Goal: Transaction & Acquisition: Purchase product/service

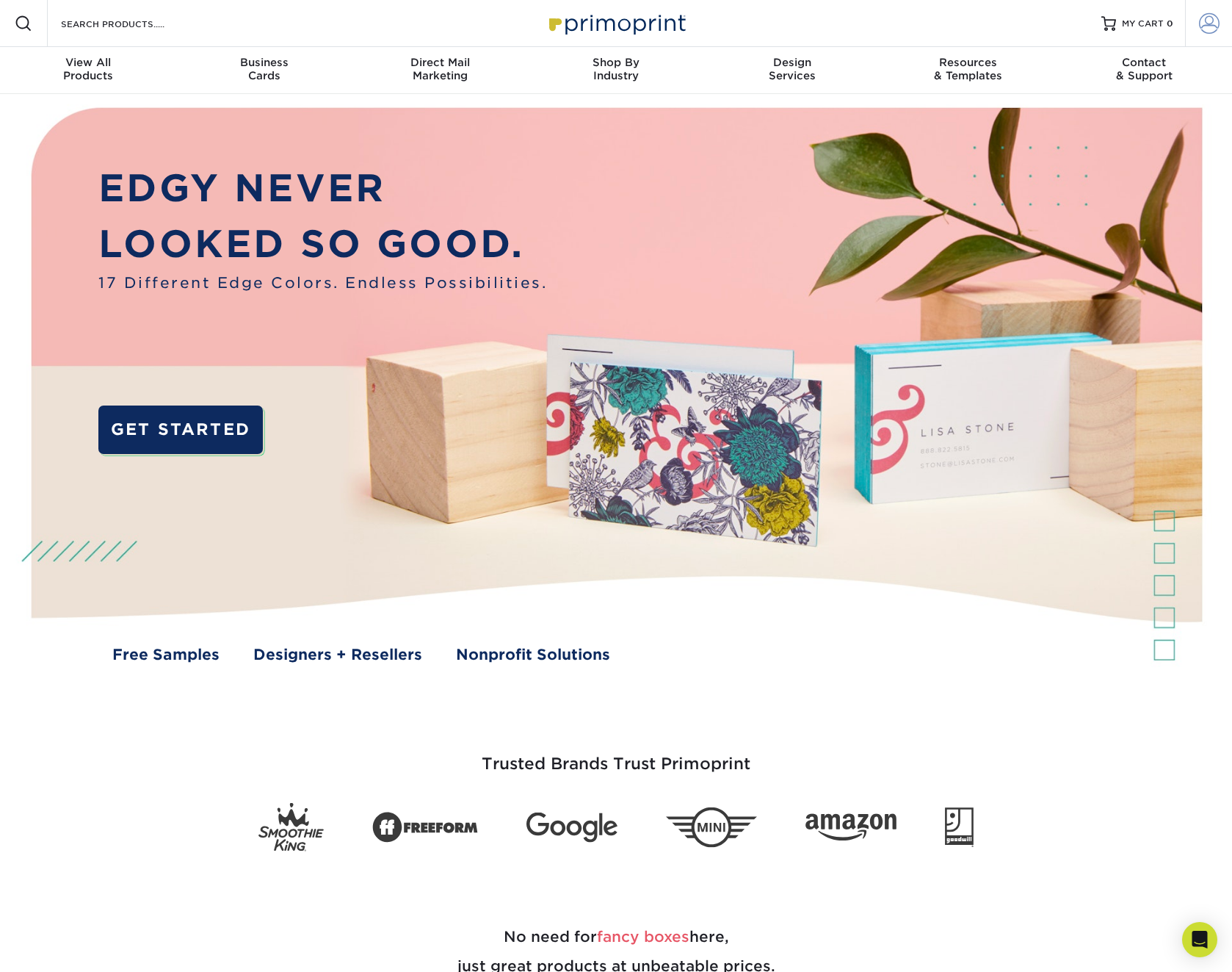
click at [1206, 26] on span at bounding box center [1209, 24] width 21 height 21
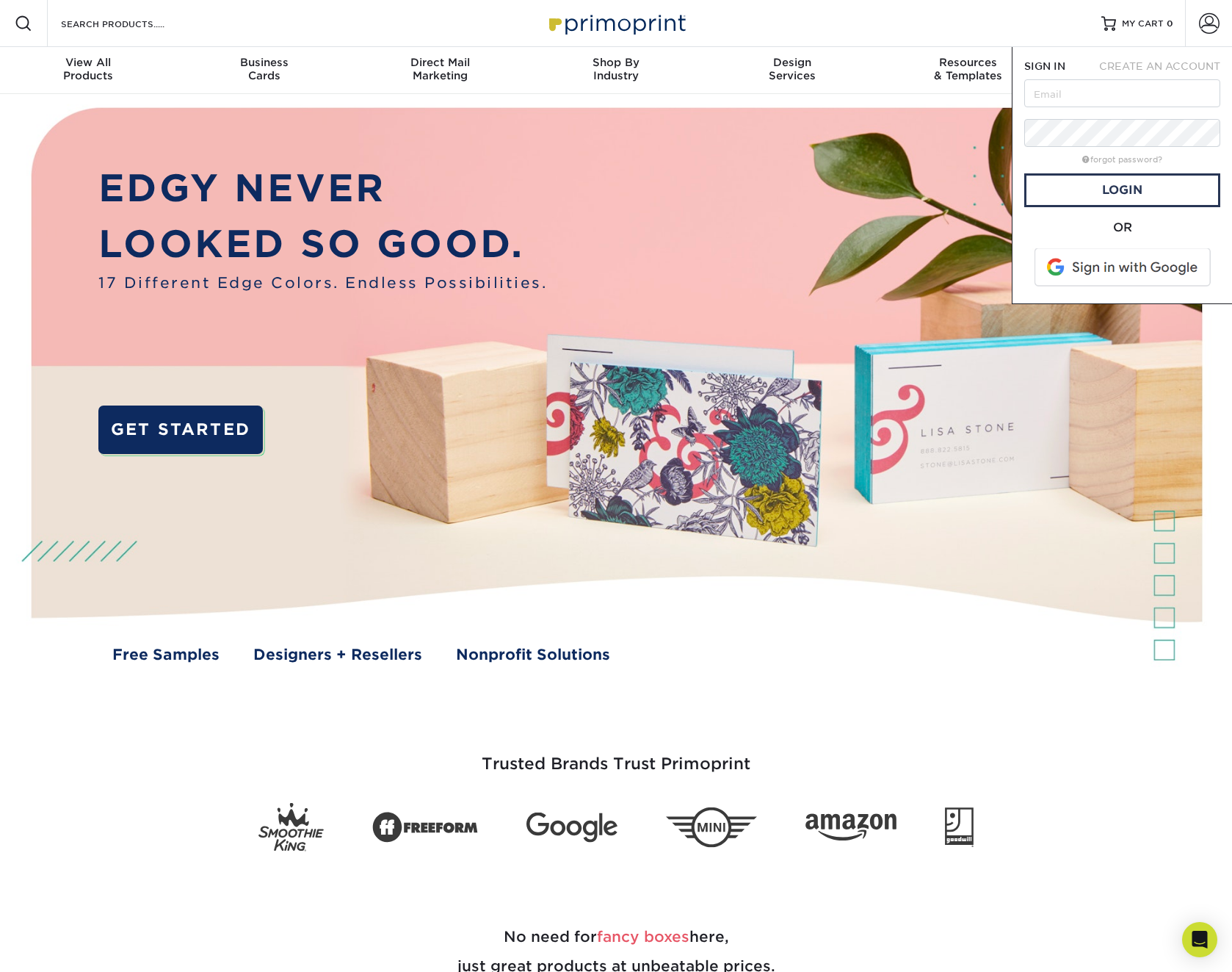
click at [1153, 261] on span at bounding box center [1124, 267] width 187 height 38
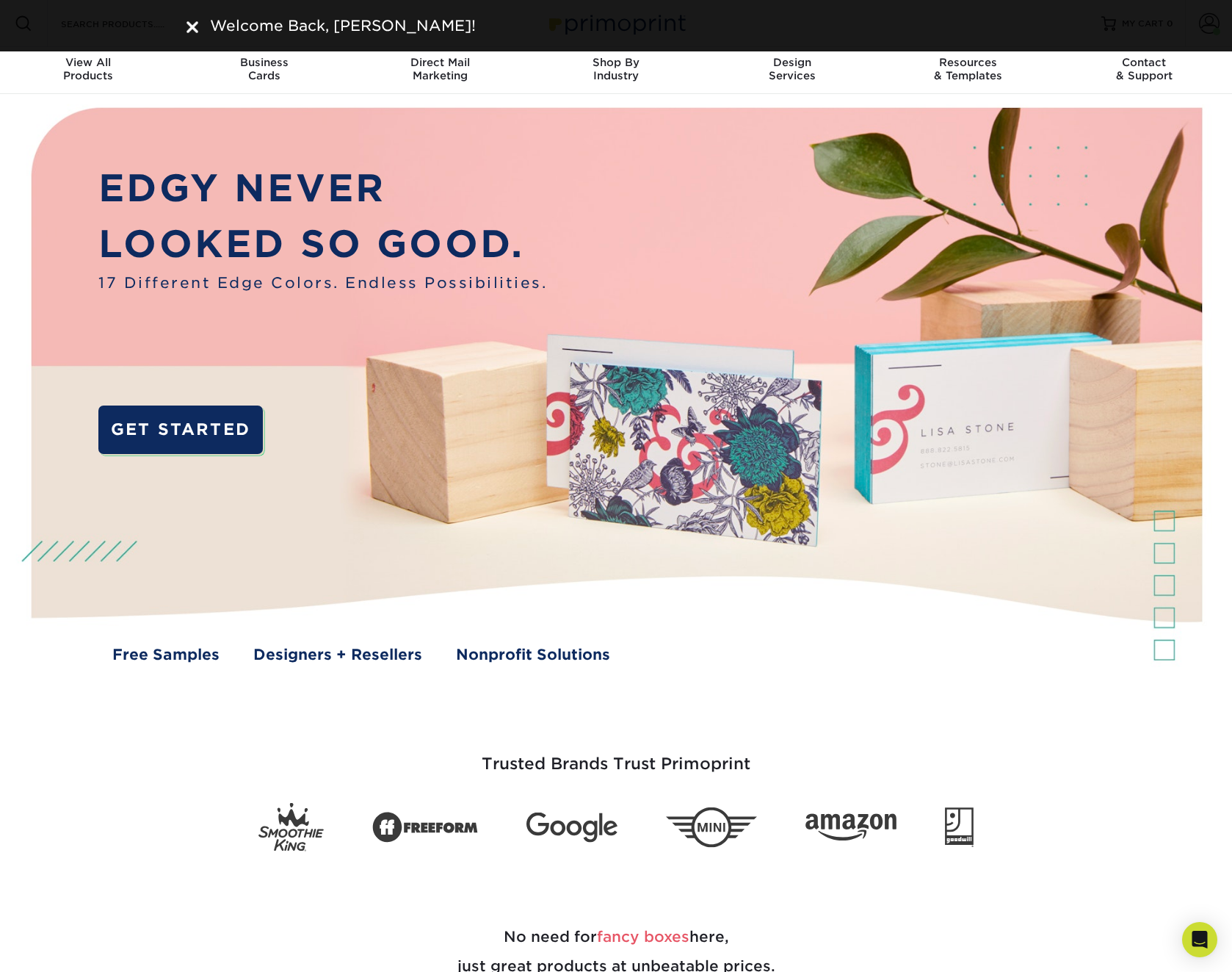
click at [193, 24] on img at bounding box center [192, 27] width 11 height 11
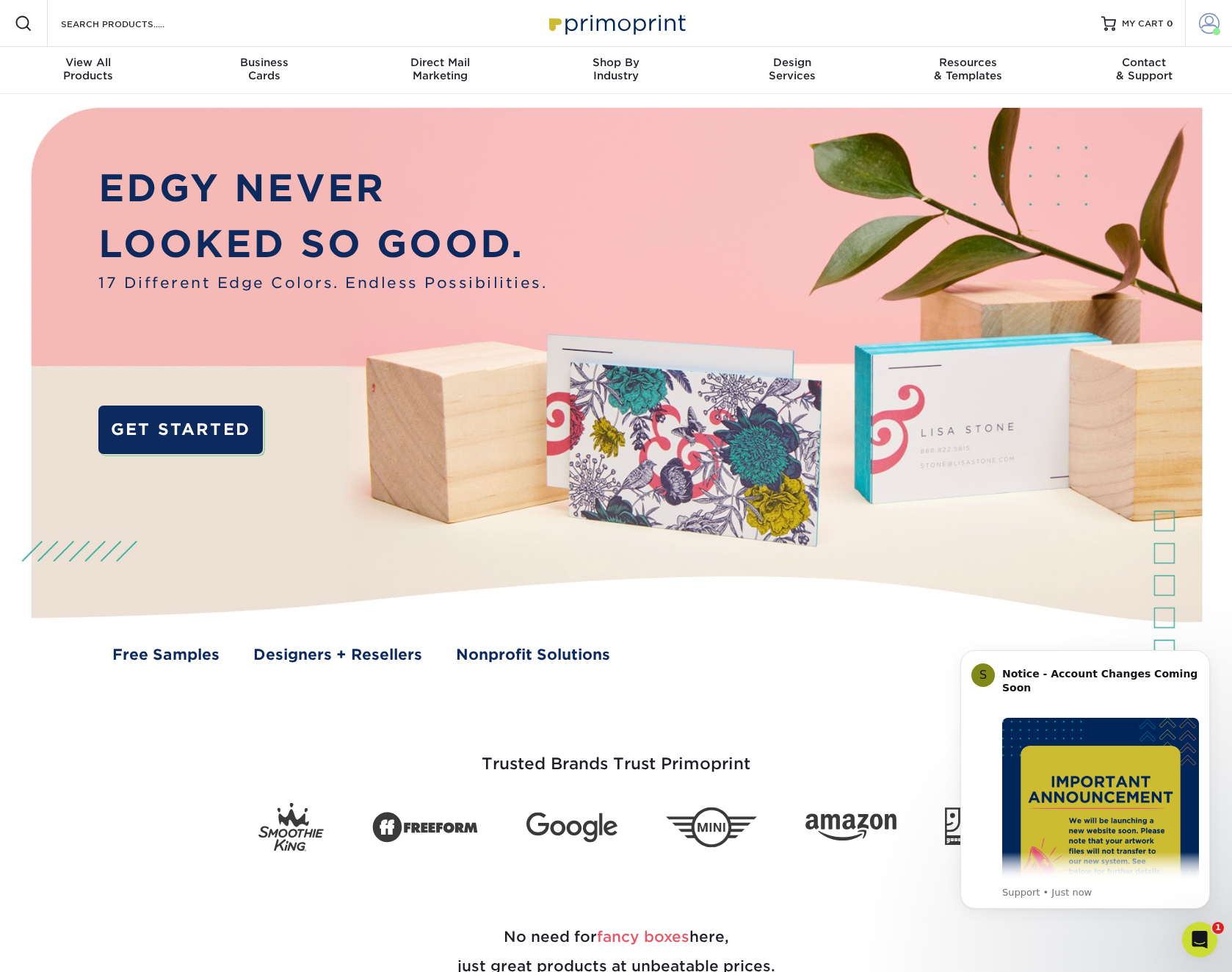
click at [1199, 23] on span at bounding box center [1209, 24] width 21 height 21
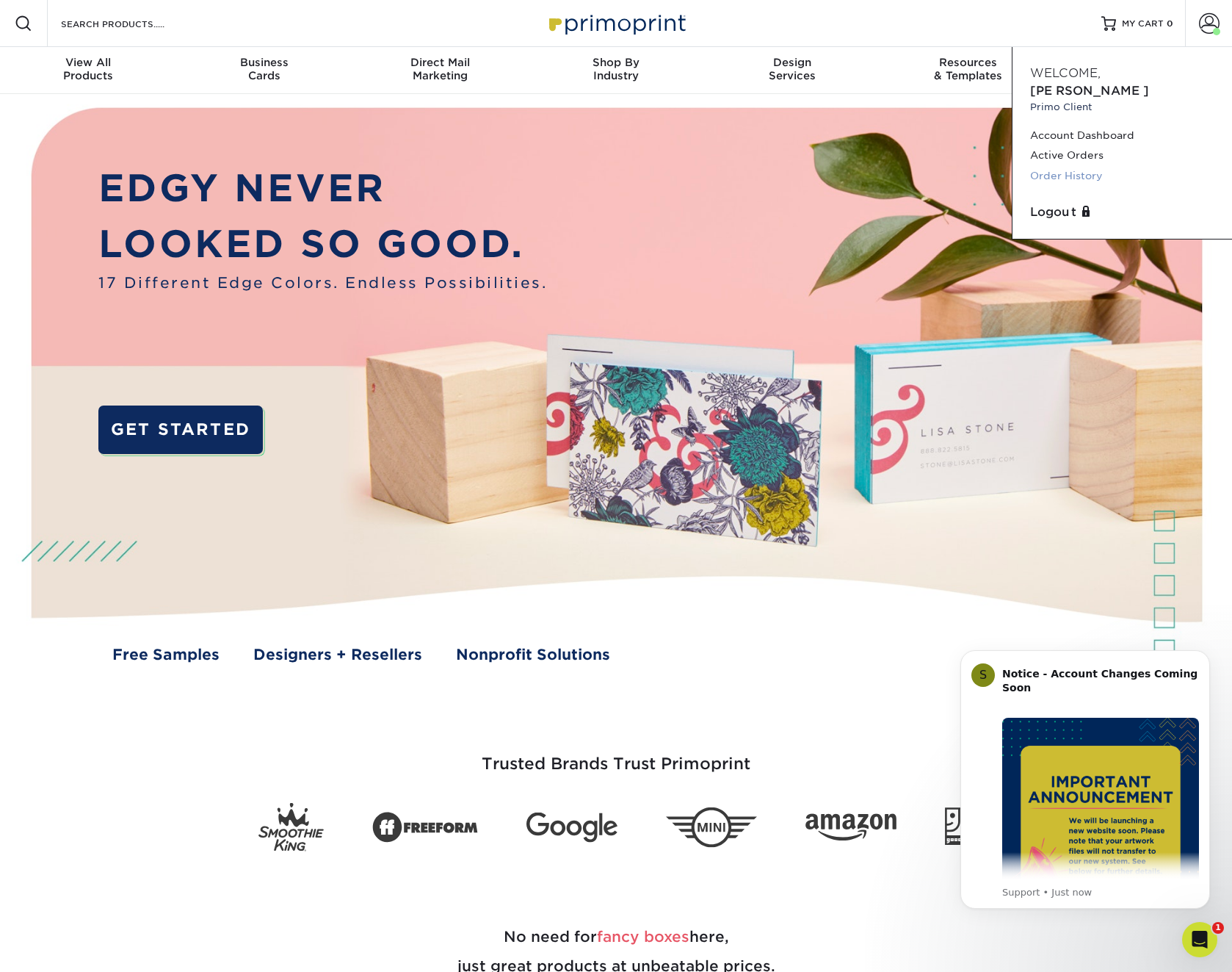
click at [1071, 166] on link "Order History" at bounding box center [1122, 175] width 185 height 20
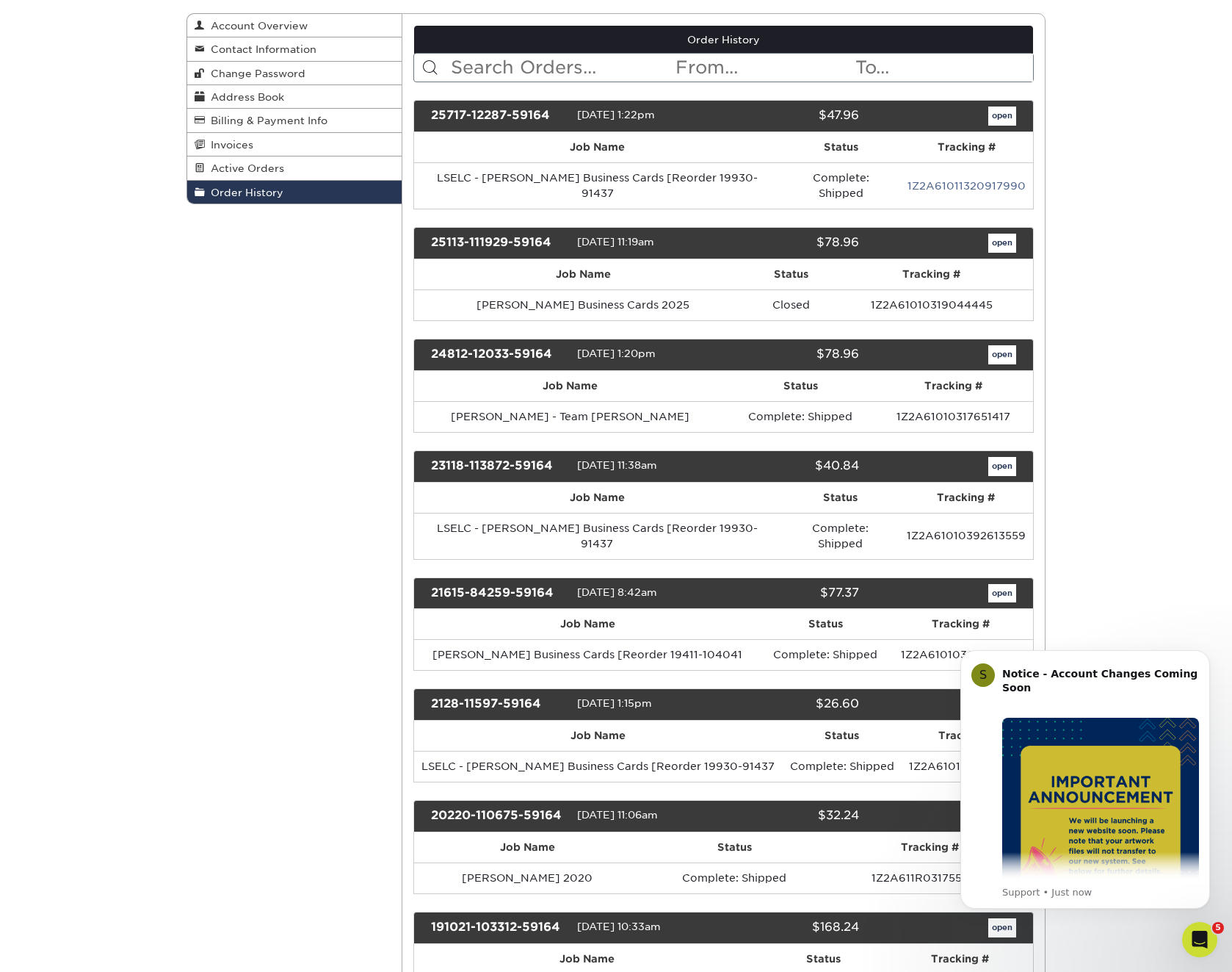
scroll to position [202, 0]
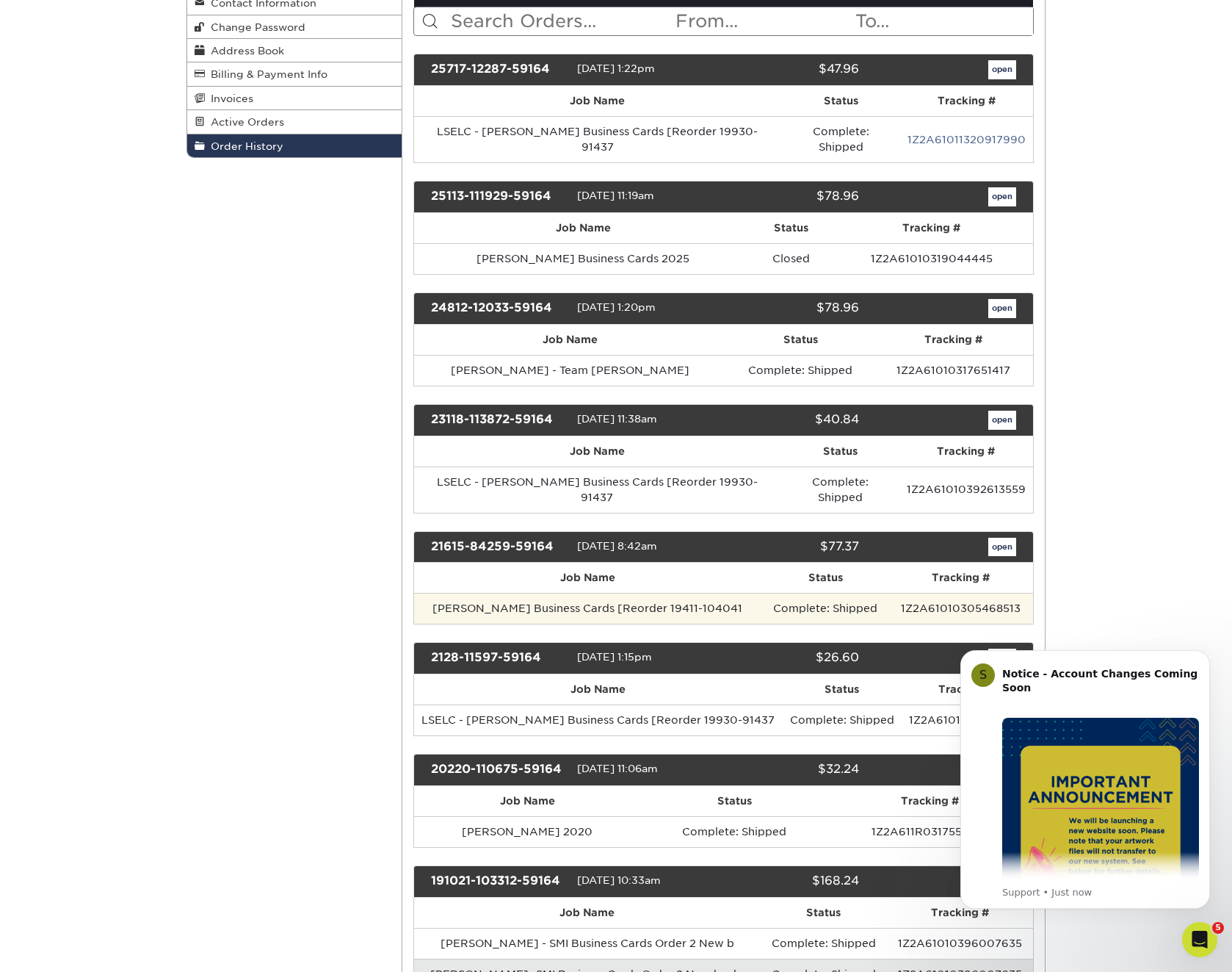
click at [510, 592] on td "Lee Turkowski Business Cards [Reorder 19411-104041" at bounding box center [589, 608] width 348 height 31
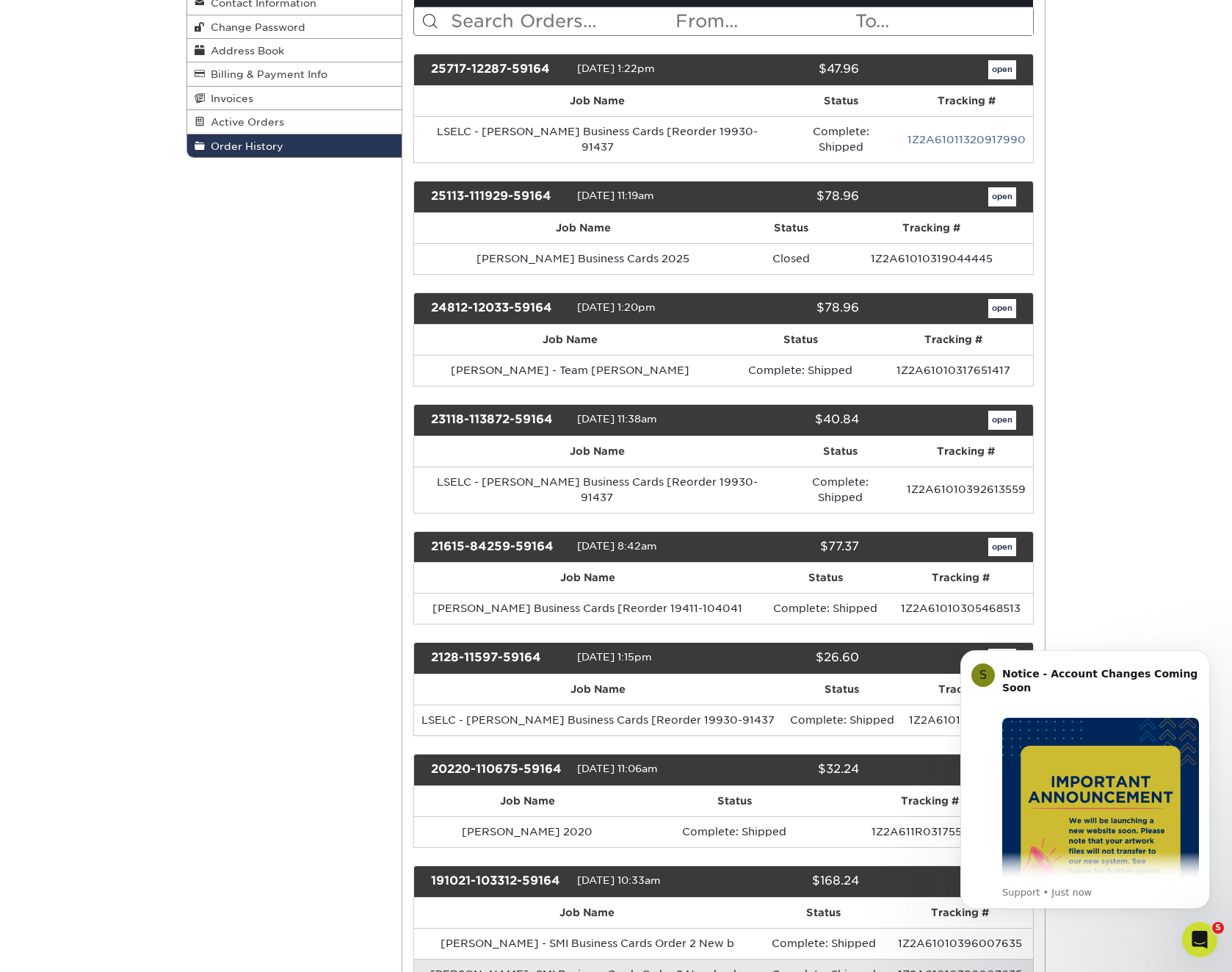
click at [1010, 538] on link "open" at bounding box center [1002, 547] width 27 height 19
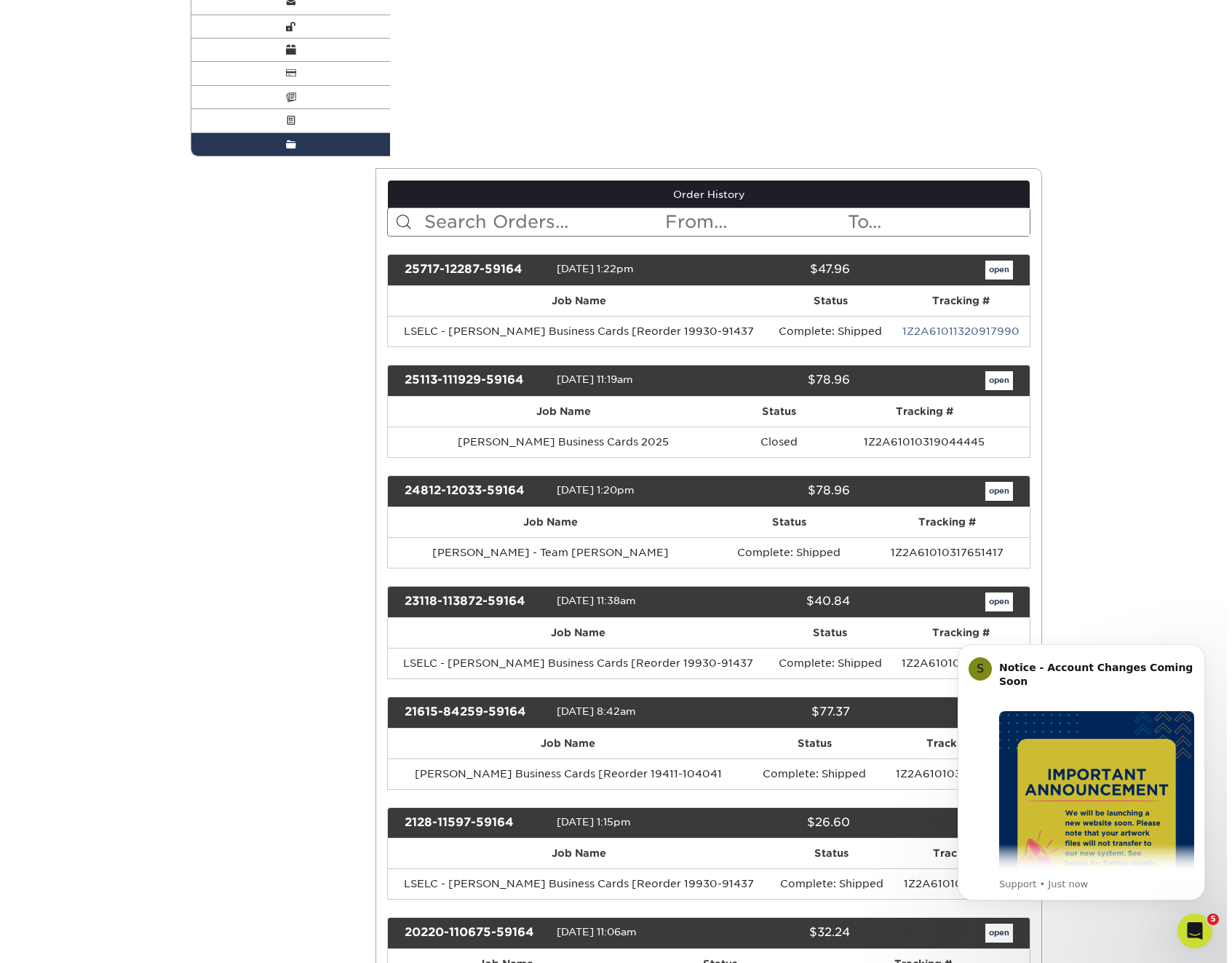
scroll to position [0, 0]
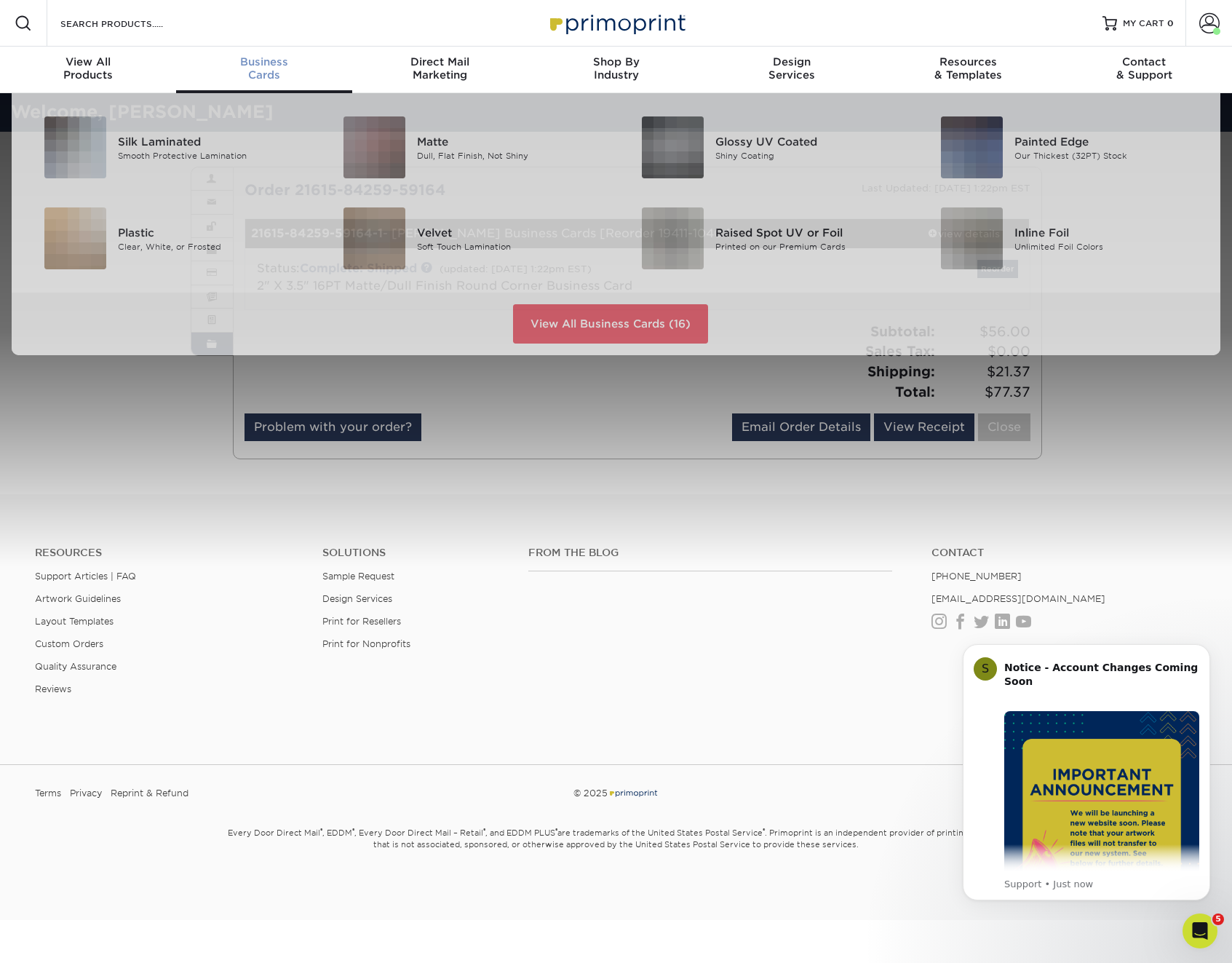
click at [264, 65] on span "Business" at bounding box center [264, 62] width 176 height 13
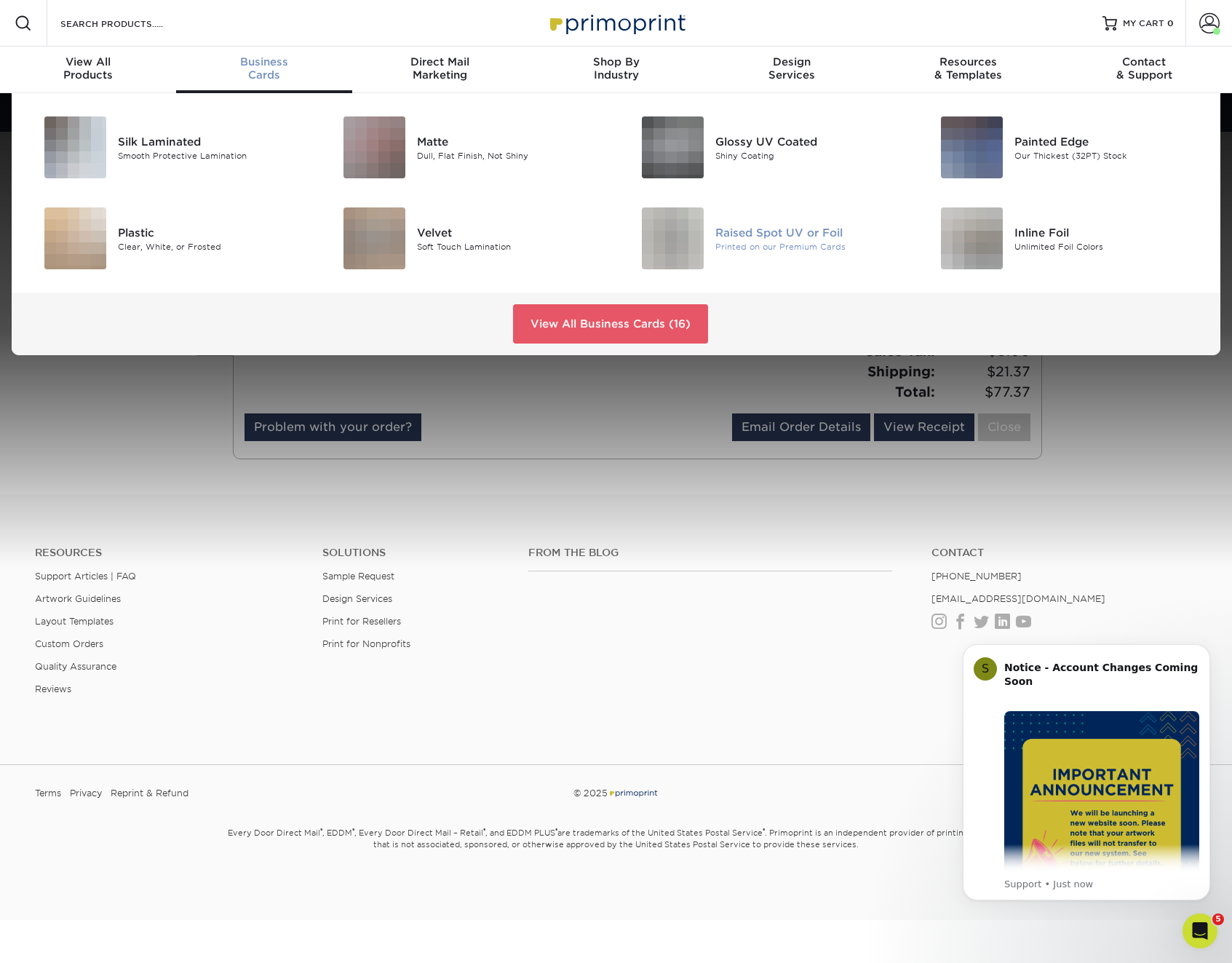
click at [694, 247] on img at bounding box center [673, 238] width 62 height 62
click at [967, 239] on img at bounding box center [972, 238] width 62 height 62
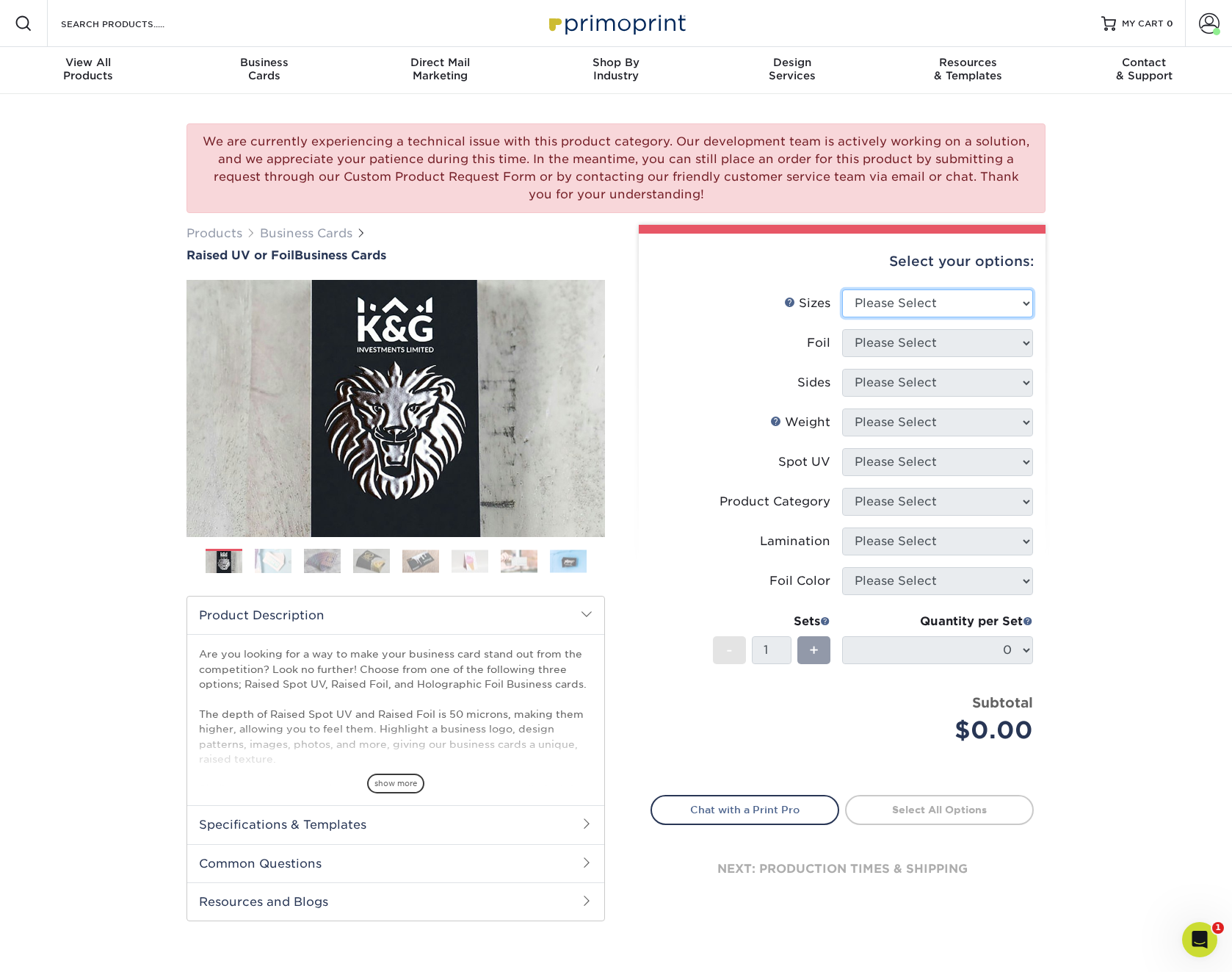
select select "2.00x3.50"
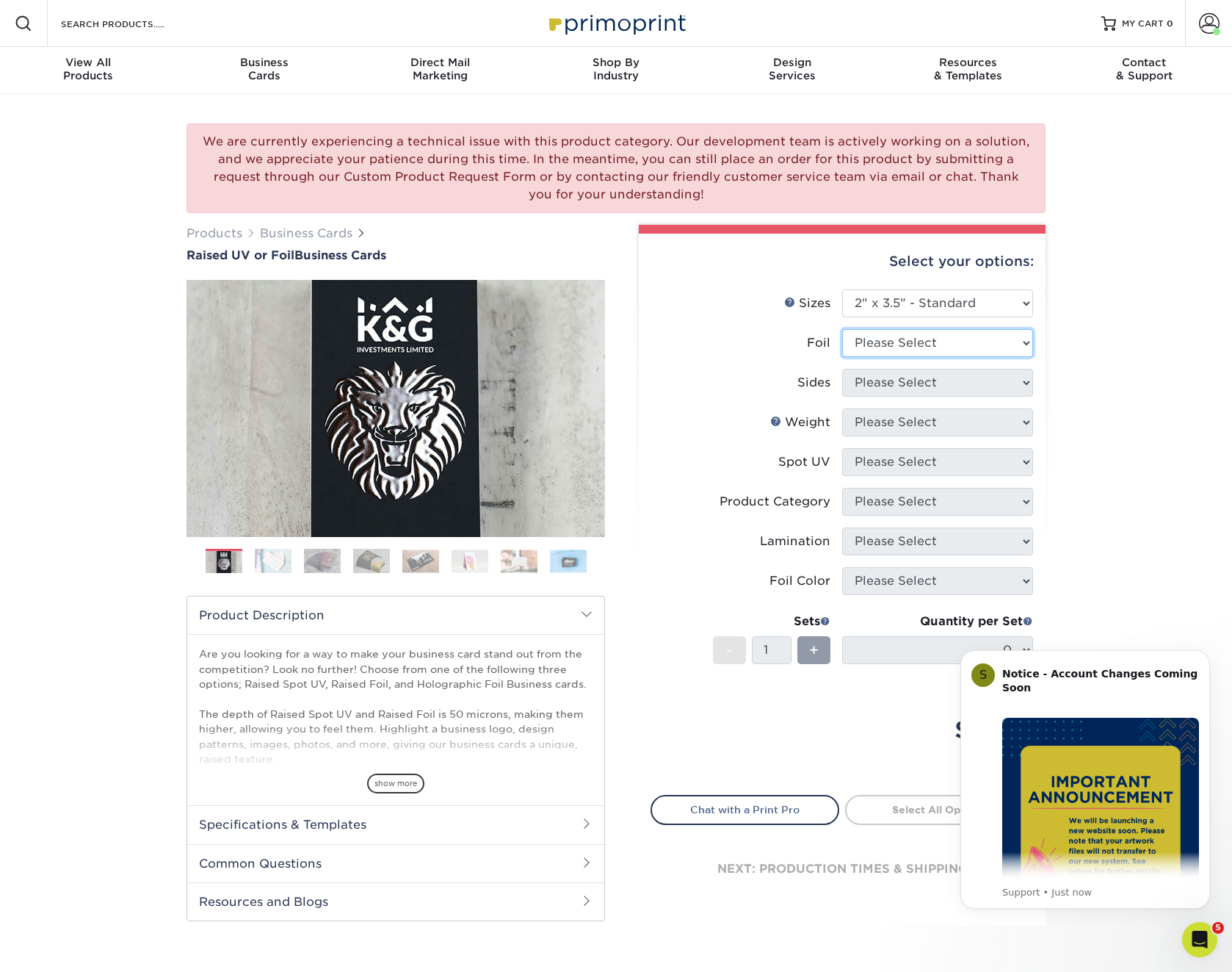
select select "0"
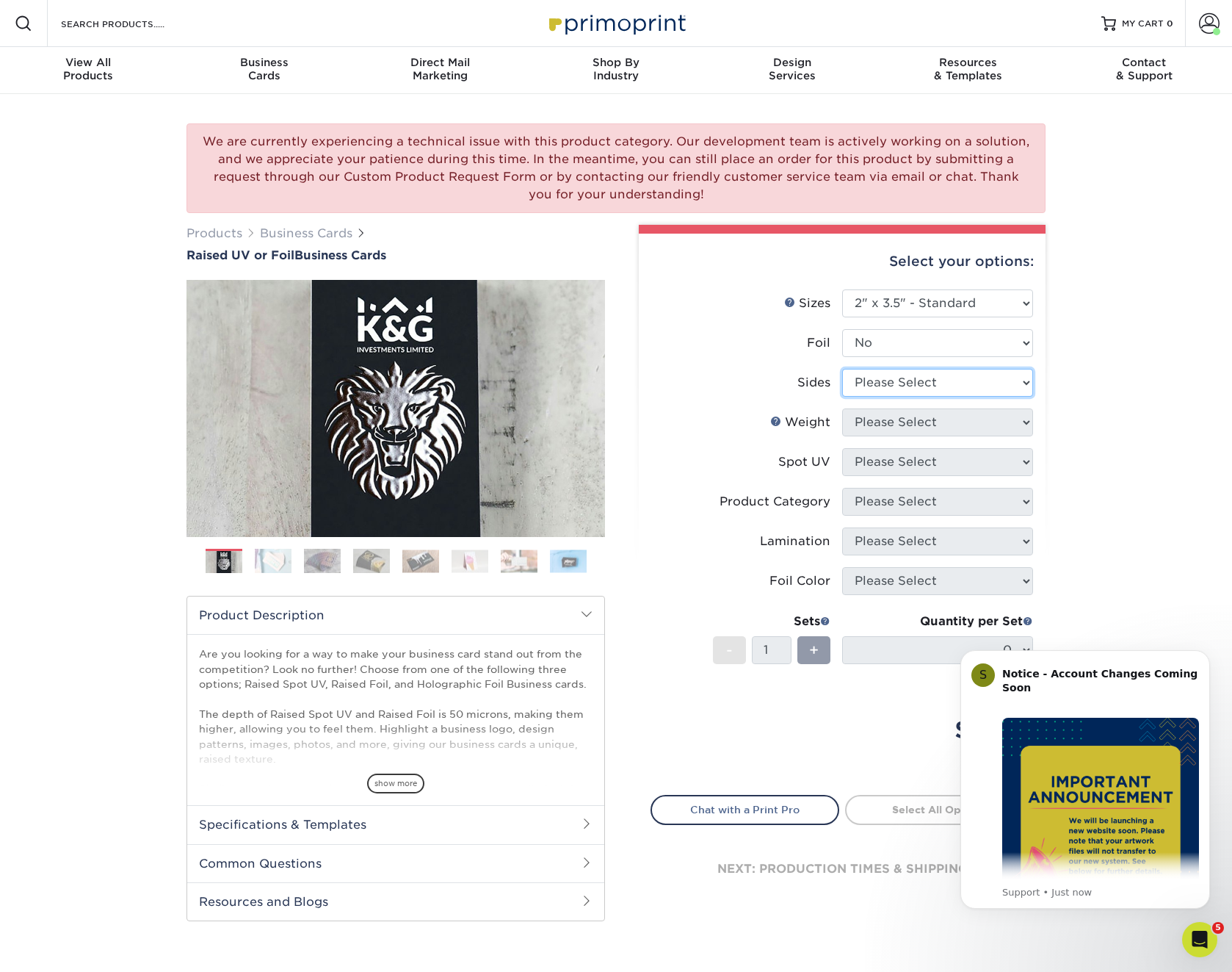
select select "13abbda7-1d64-4f25-8bb2-c179b224825d"
select select "16PT"
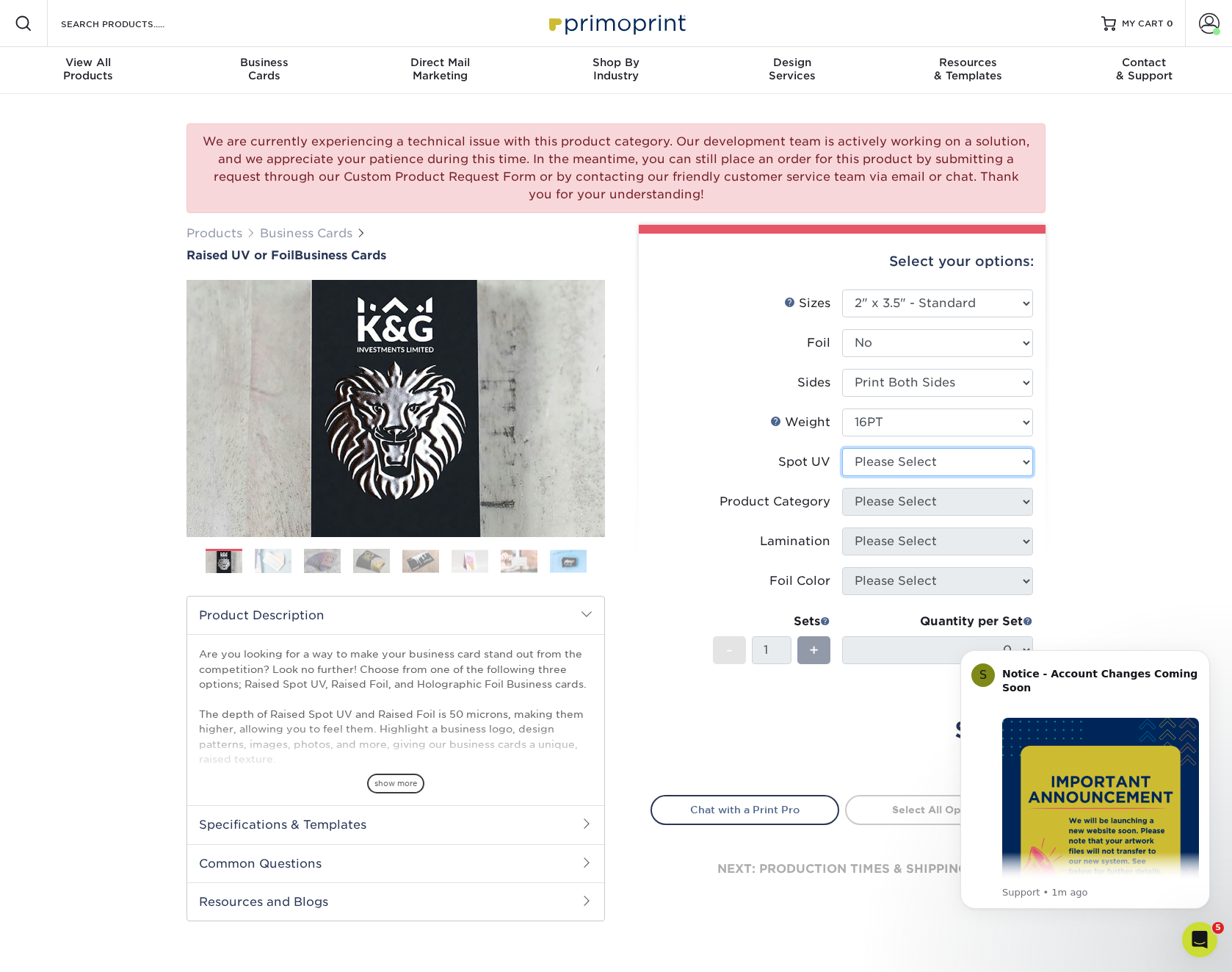
select select "1"
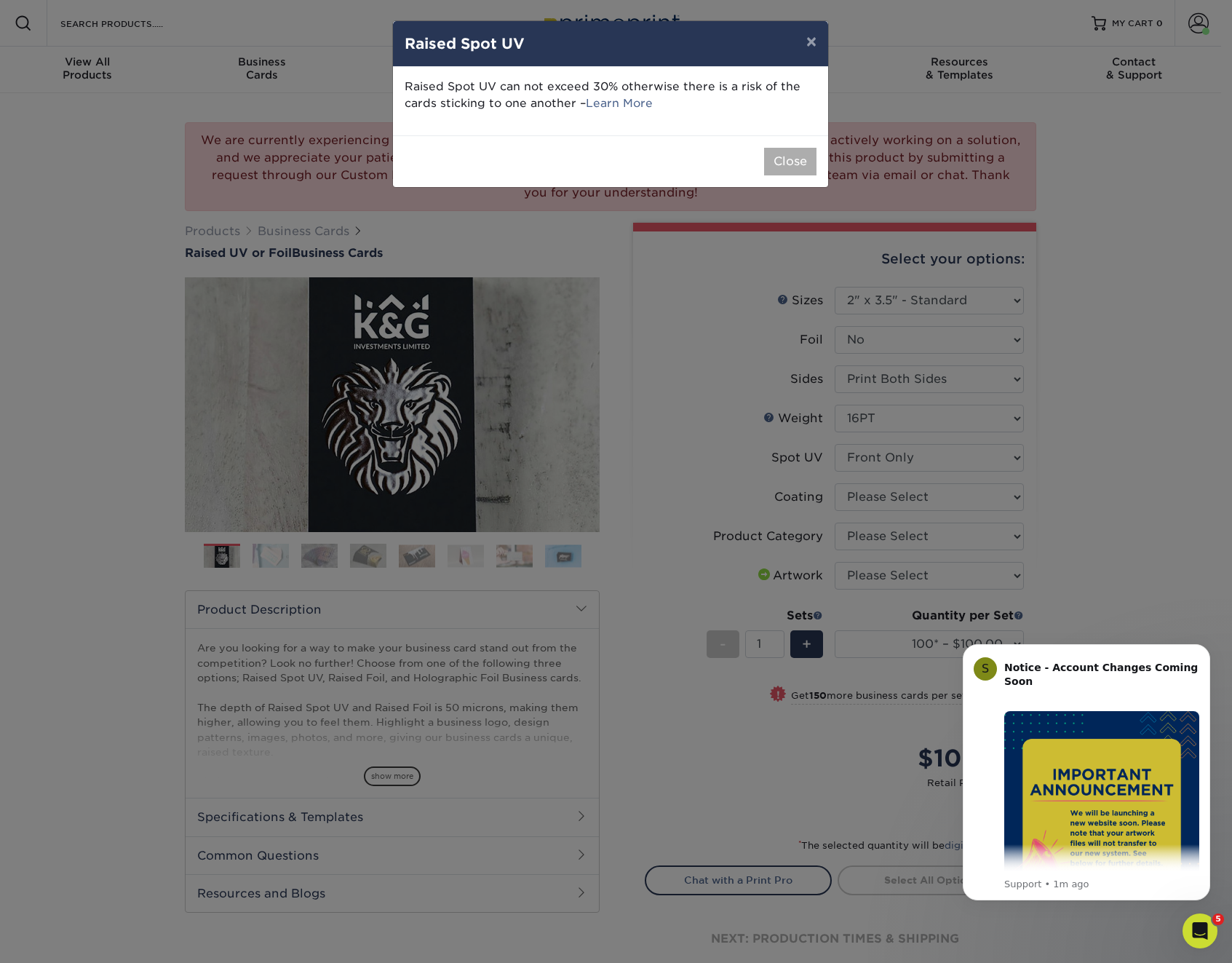
click at [791, 161] on button "Close" at bounding box center [790, 161] width 53 height 27
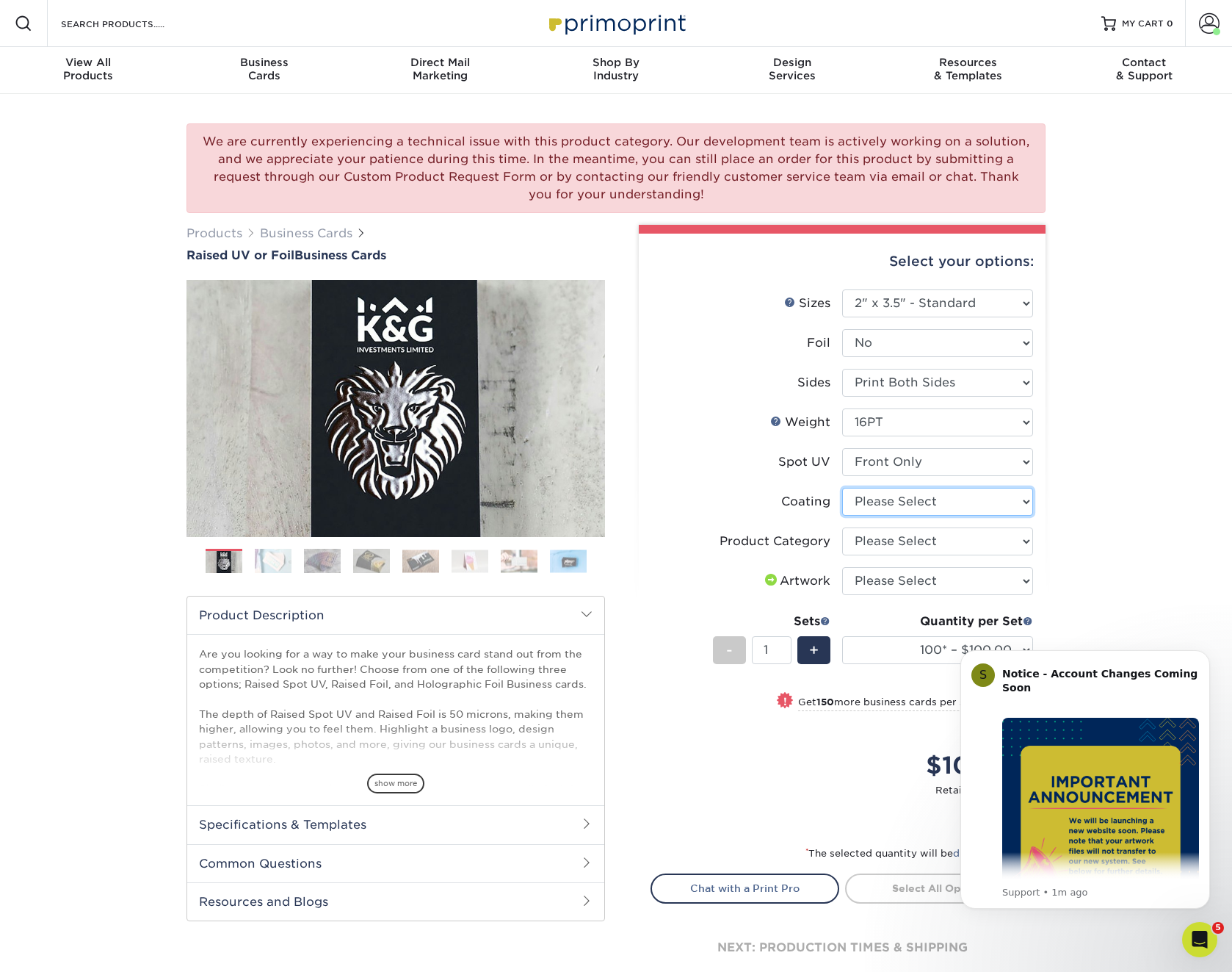
select select "3e7618de-abca-4bda-9f97-8b9129e913d8"
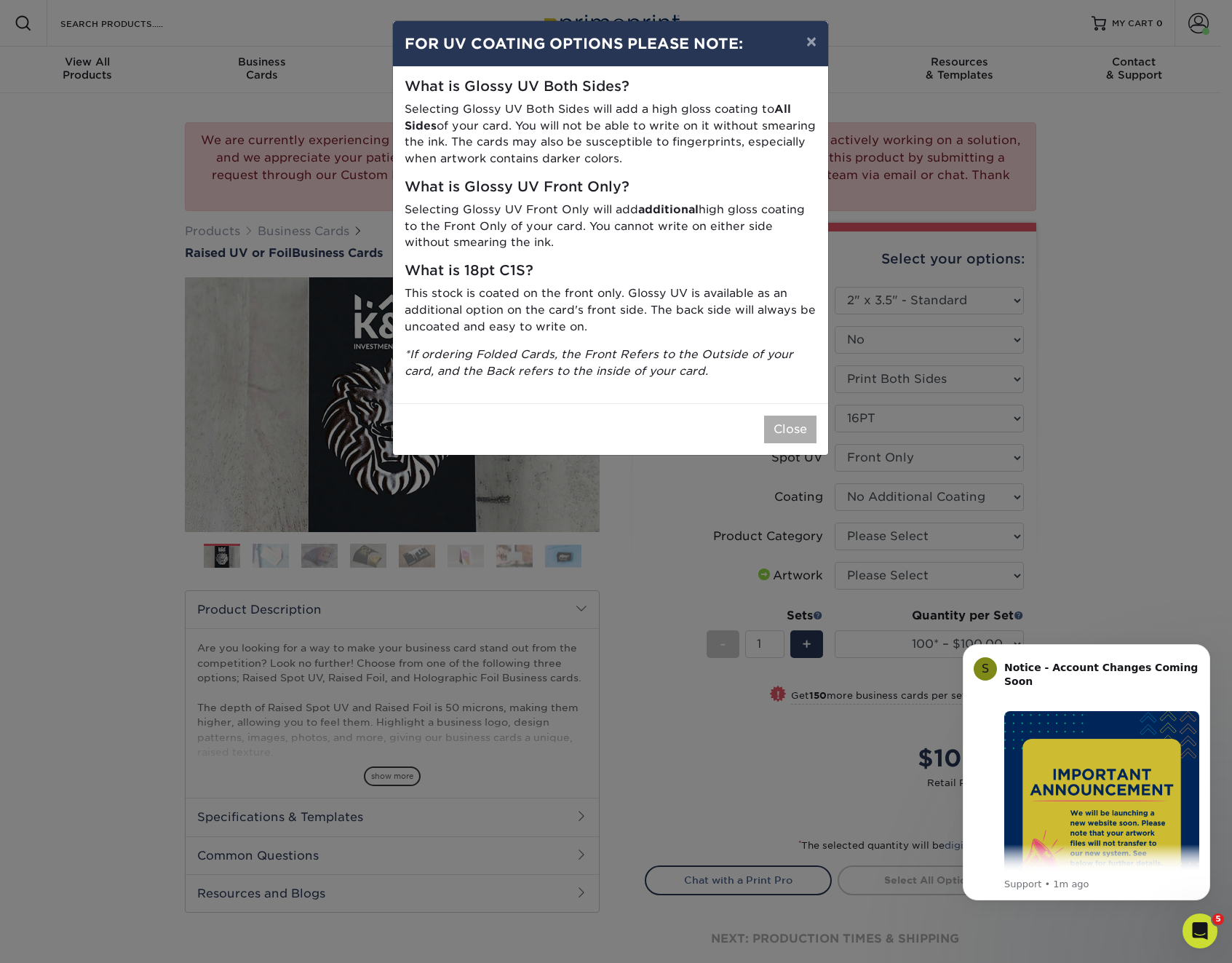
click at [800, 415] on button "Close" at bounding box center [790, 429] width 53 height 27
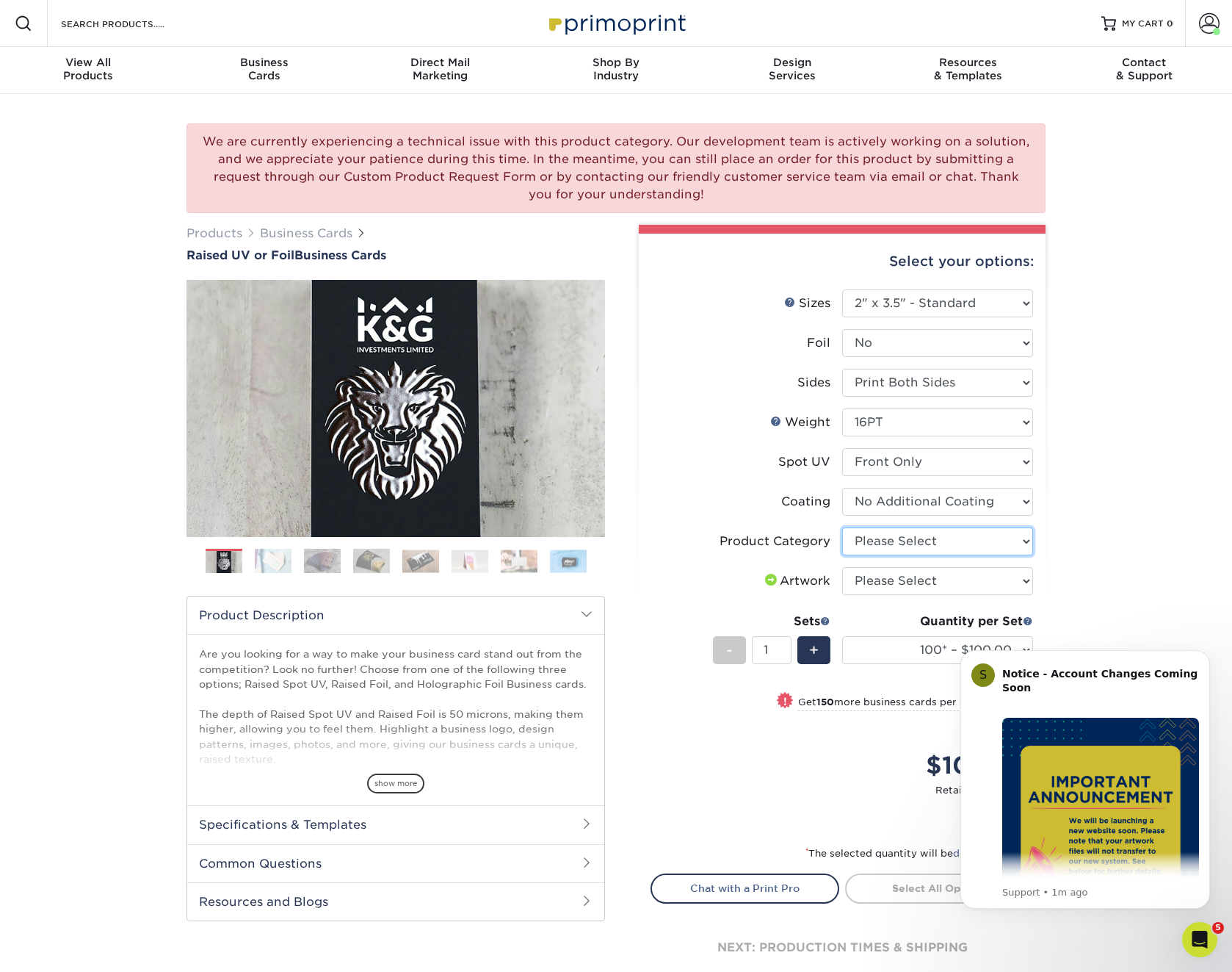
select select "3b5148f1-0588-4f88-a218-97bcfdce65c1"
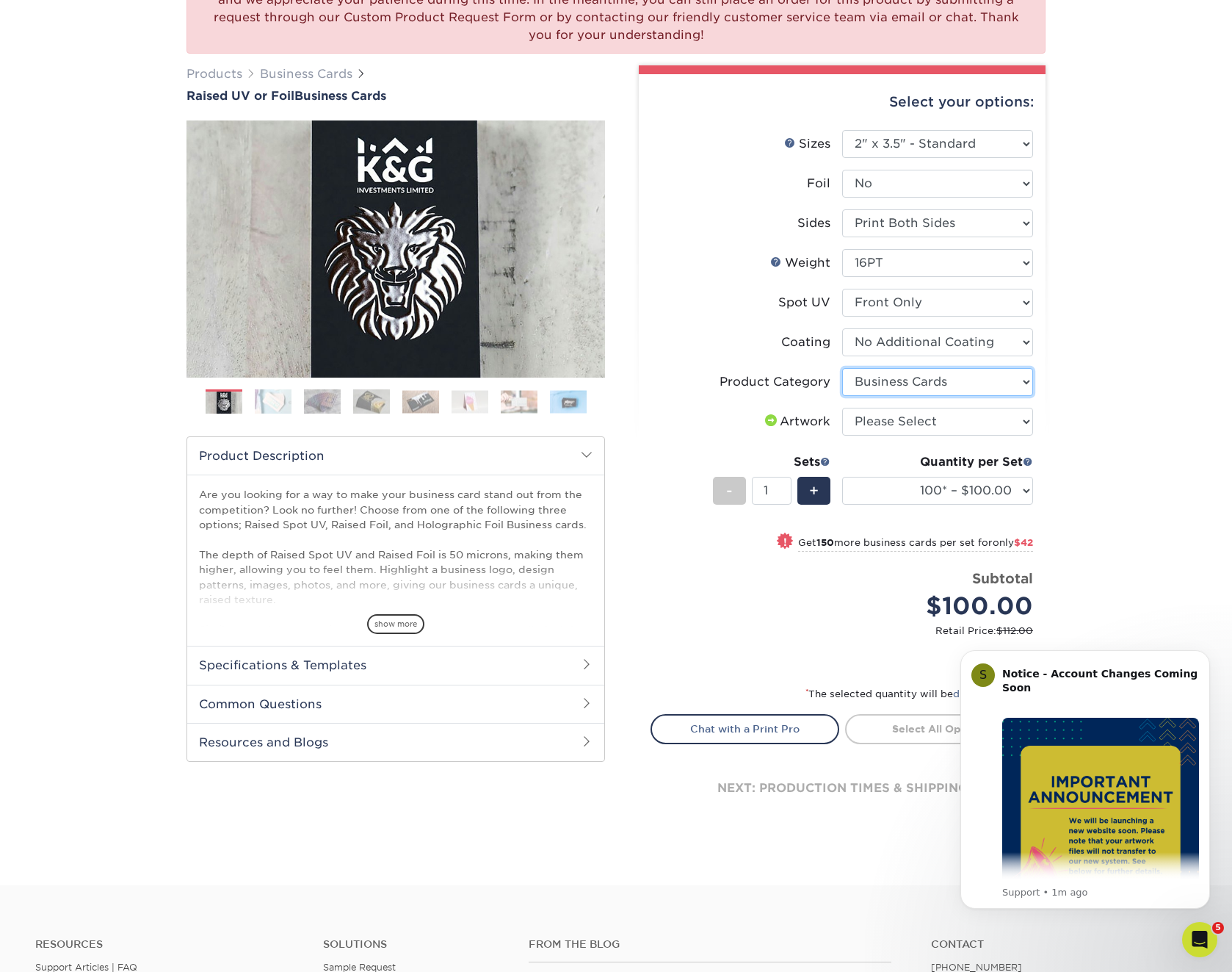
scroll to position [163, 0]
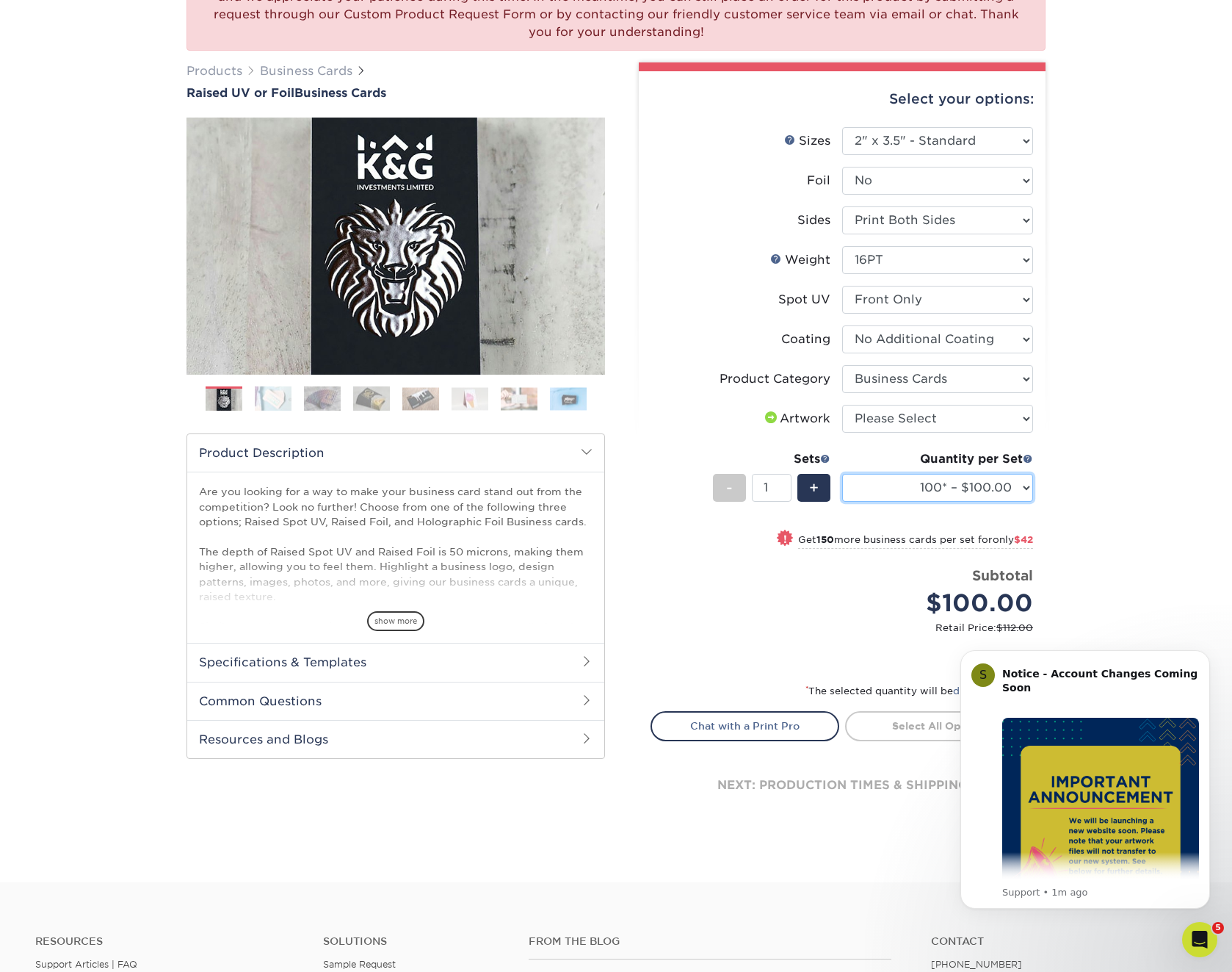
select select "500* – $192.00"
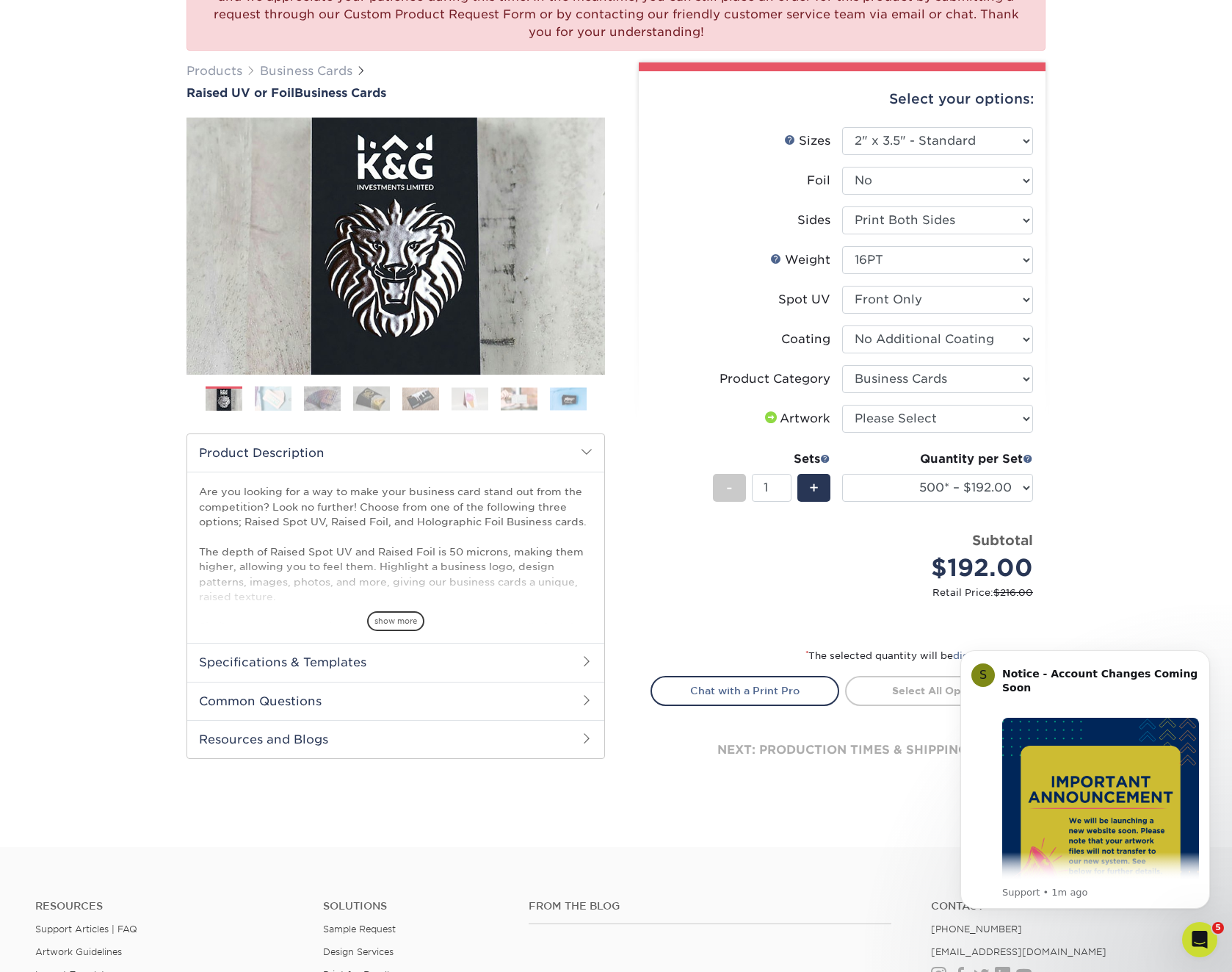
click at [278, 399] on img at bounding box center [273, 398] width 37 height 26
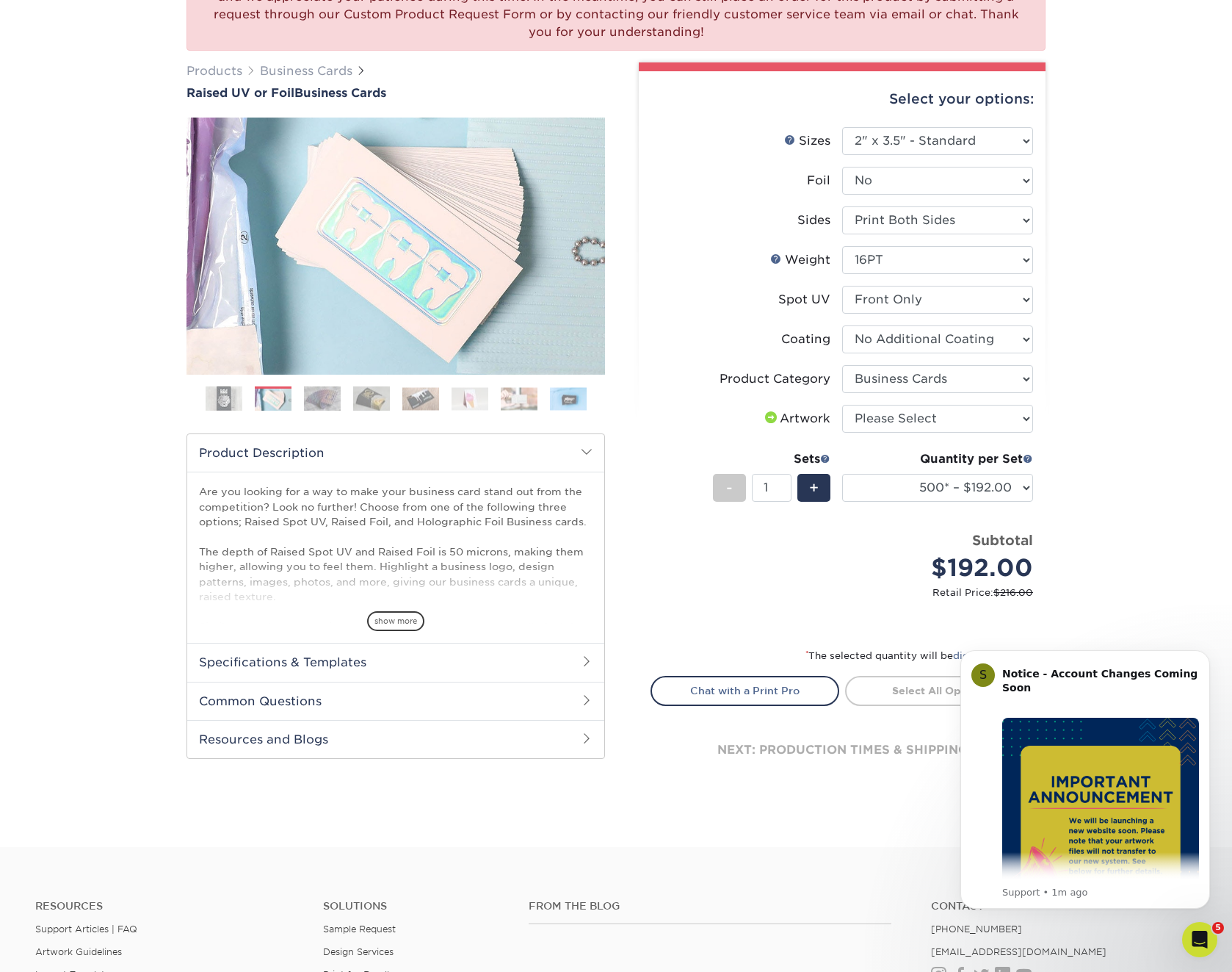
click at [312, 399] on img at bounding box center [322, 398] width 37 height 26
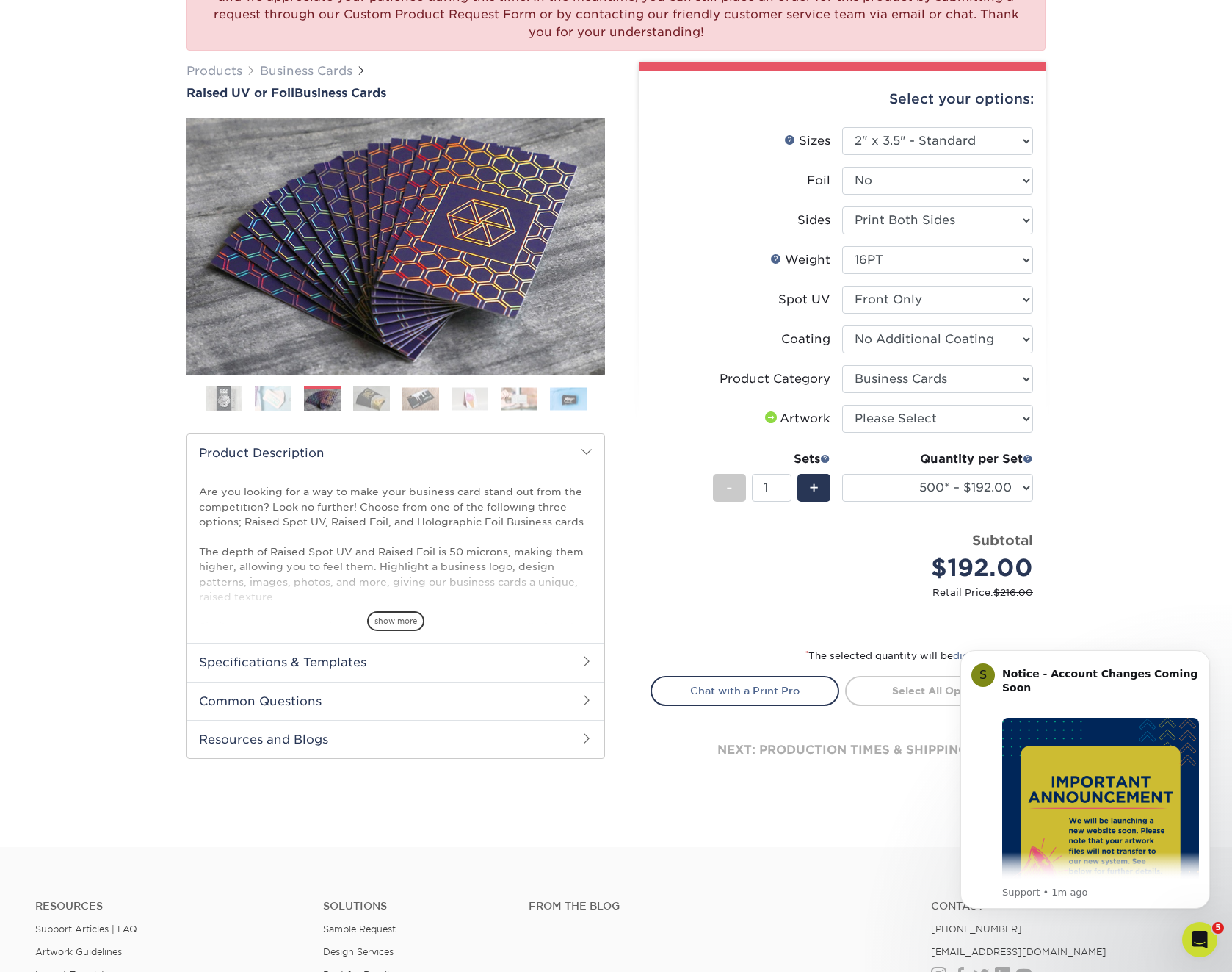
click at [370, 402] on img at bounding box center [371, 398] width 37 height 26
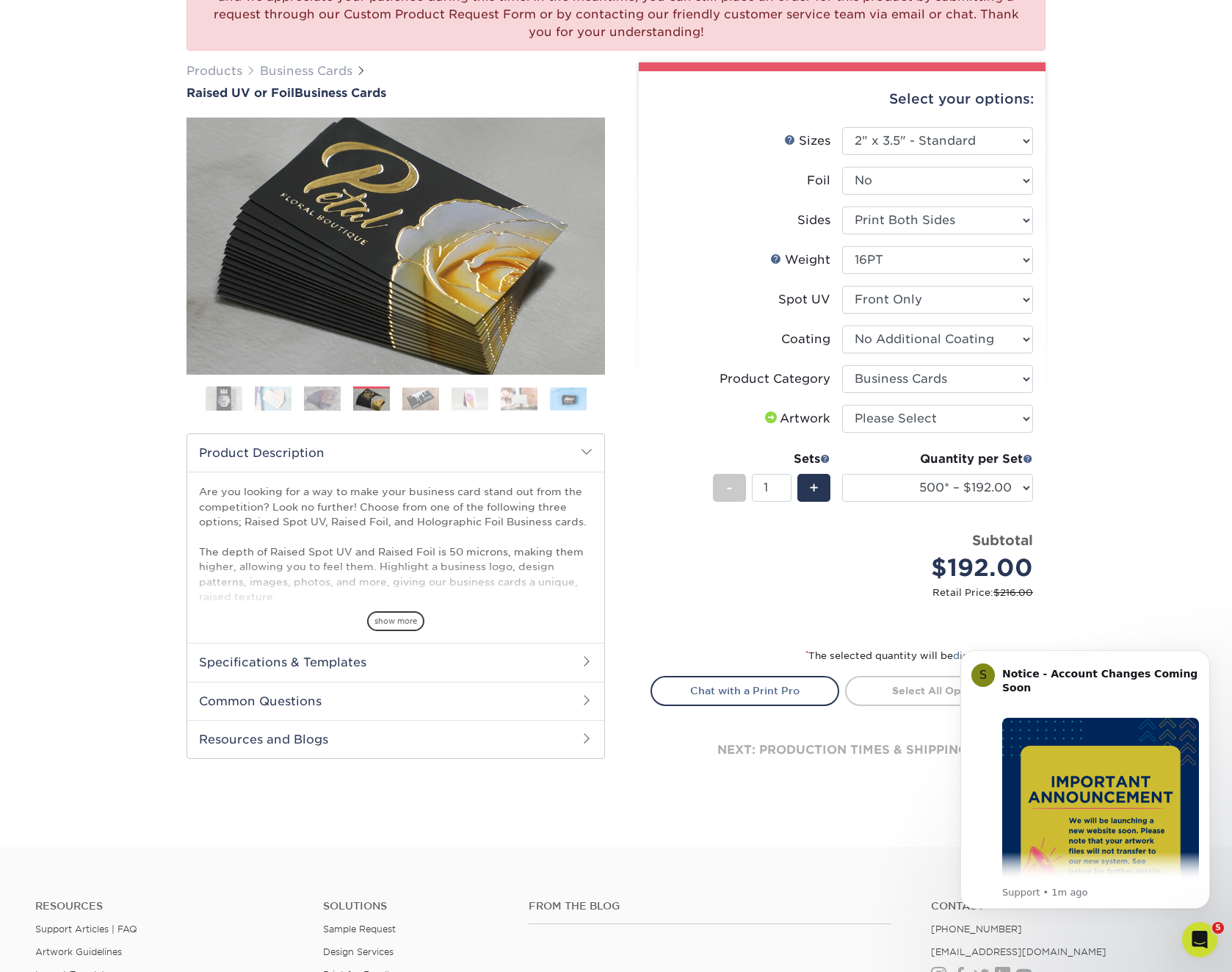
click at [418, 401] on img at bounding box center [420, 398] width 37 height 23
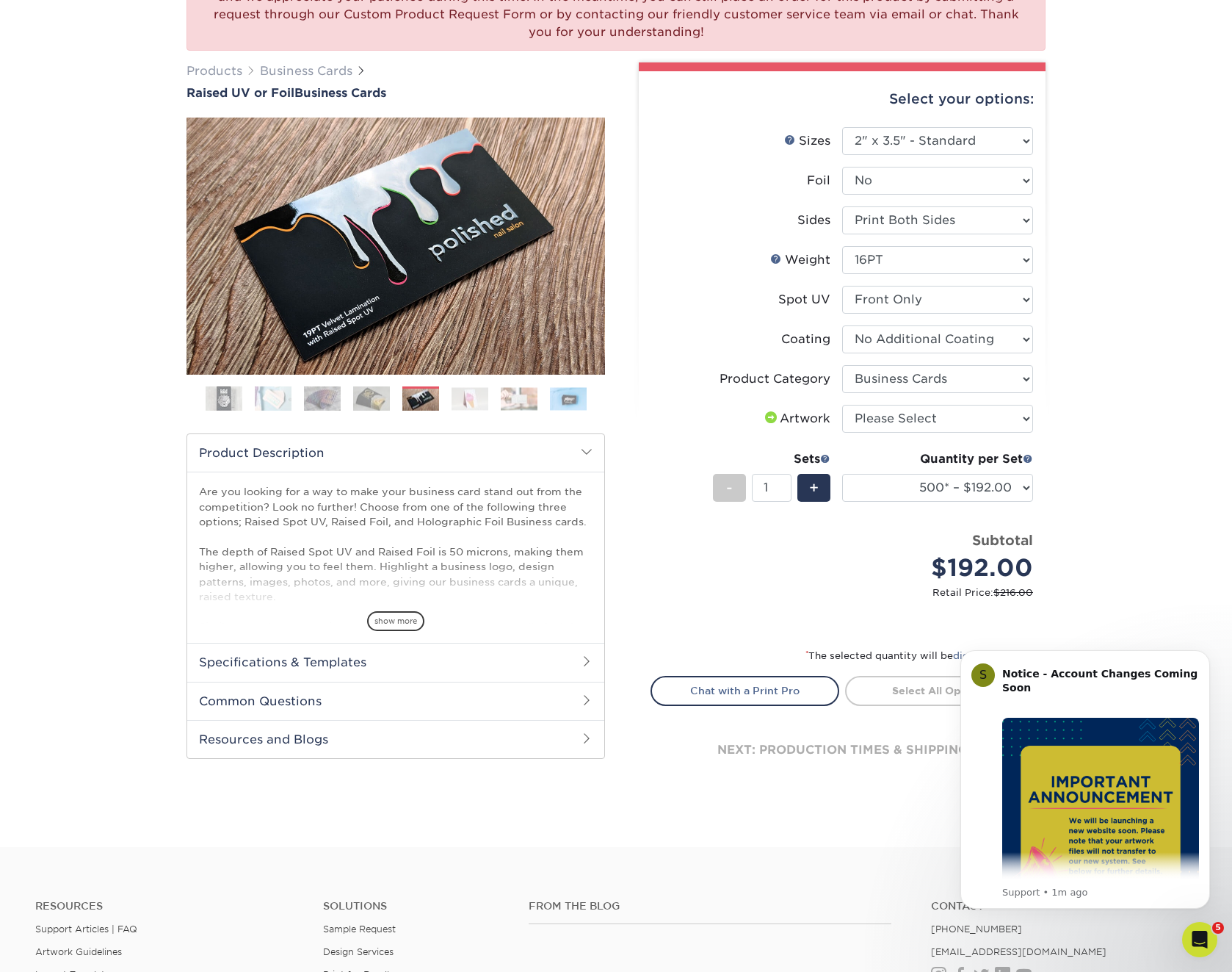
click at [465, 399] on img at bounding box center [469, 398] width 37 height 23
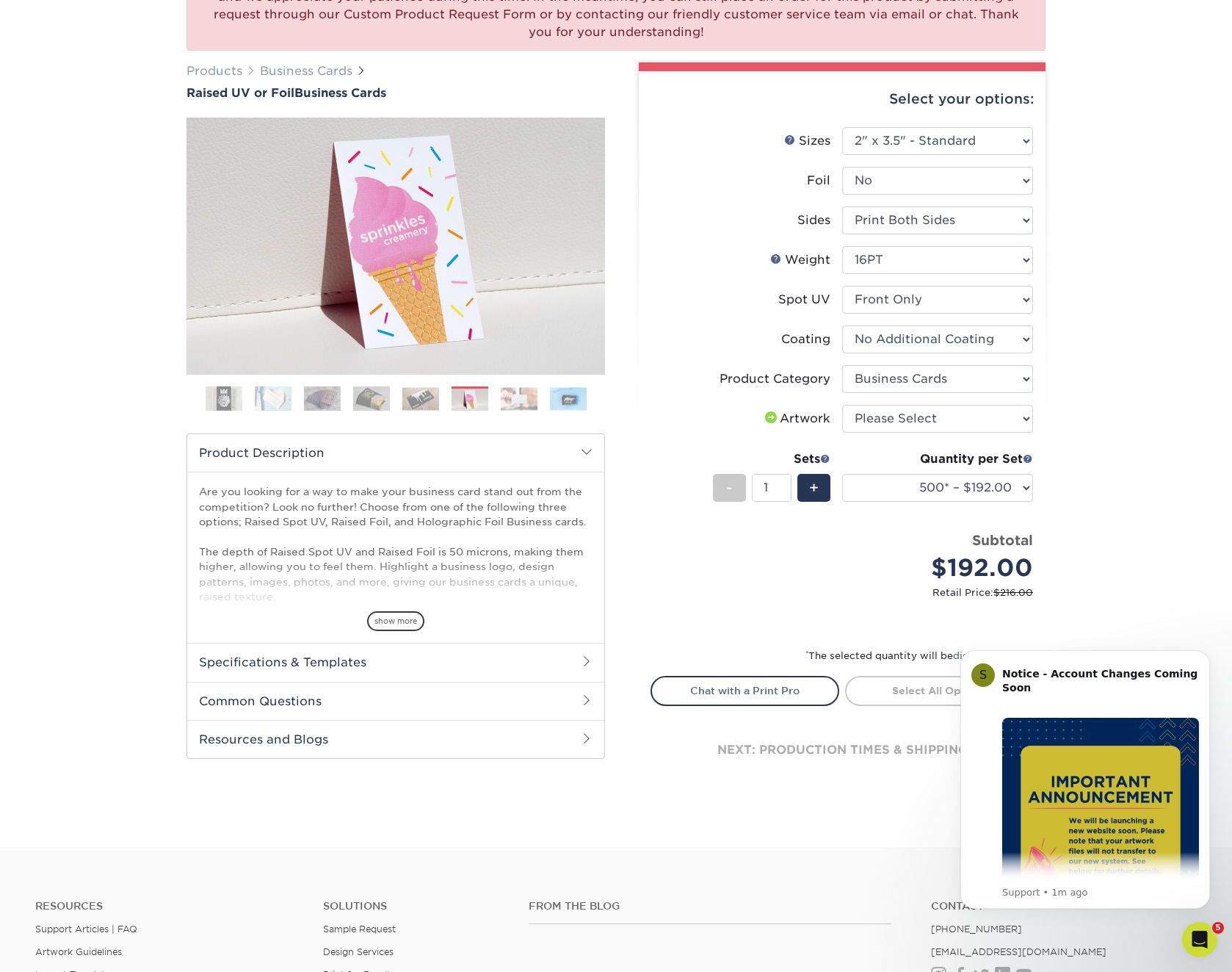
click at [510, 398] on img at bounding box center [519, 398] width 37 height 23
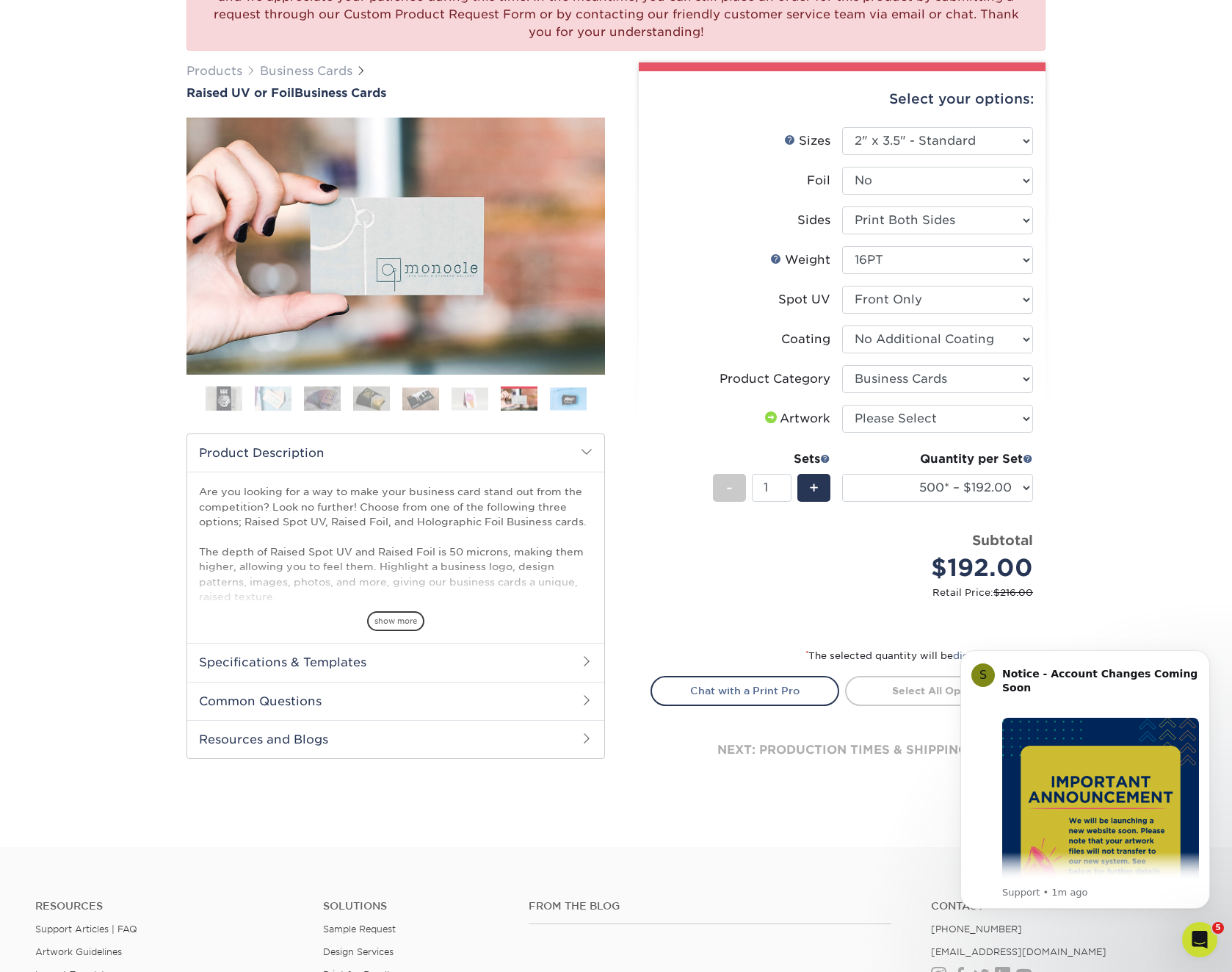
click at [562, 398] on img at bounding box center [568, 398] width 37 height 23
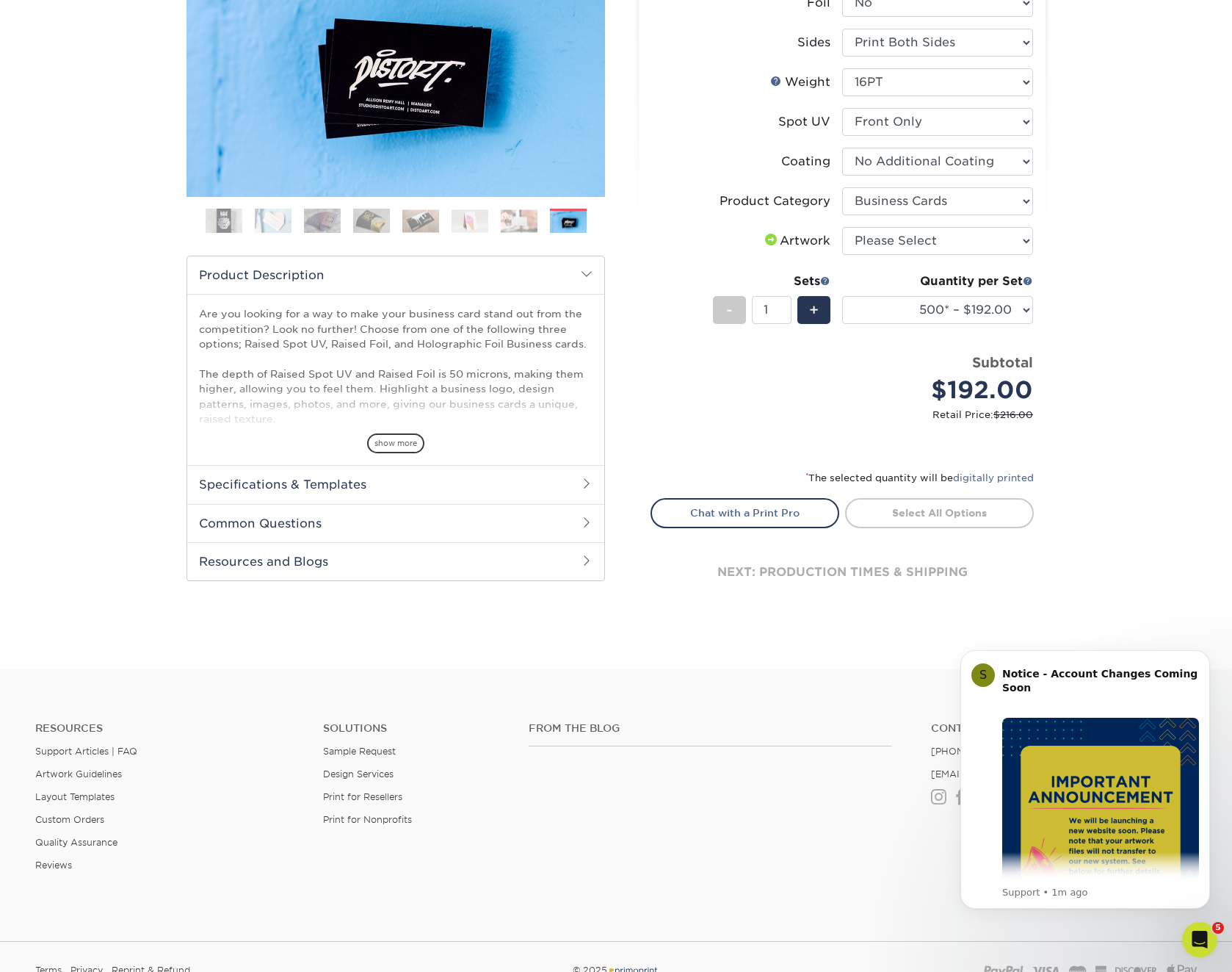
scroll to position [328, 0]
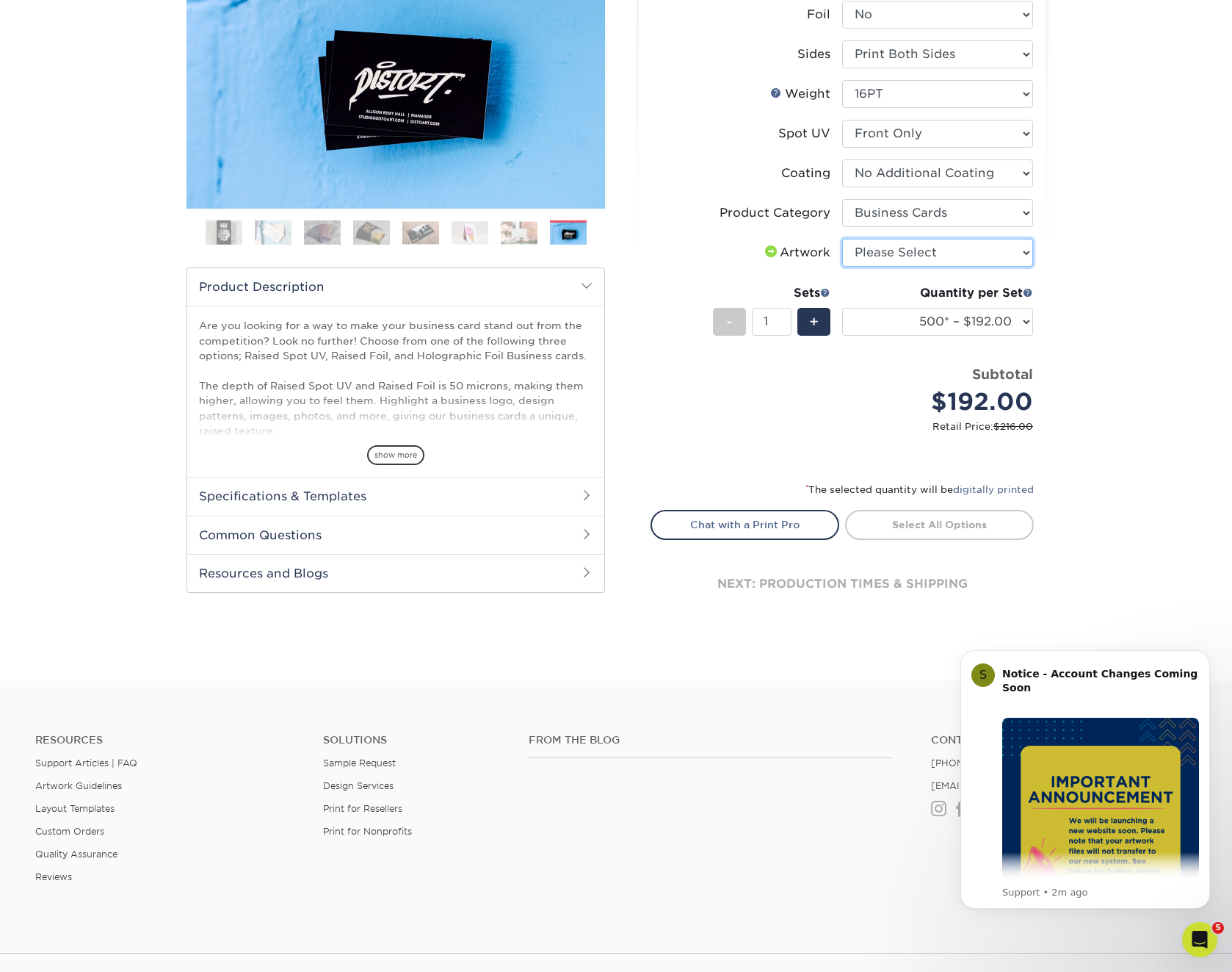
select select "upload"
click at [926, 521] on link "Proceed to Shipping" at bounding box center [939, 523] width 188 height 27
type input "Set 1"
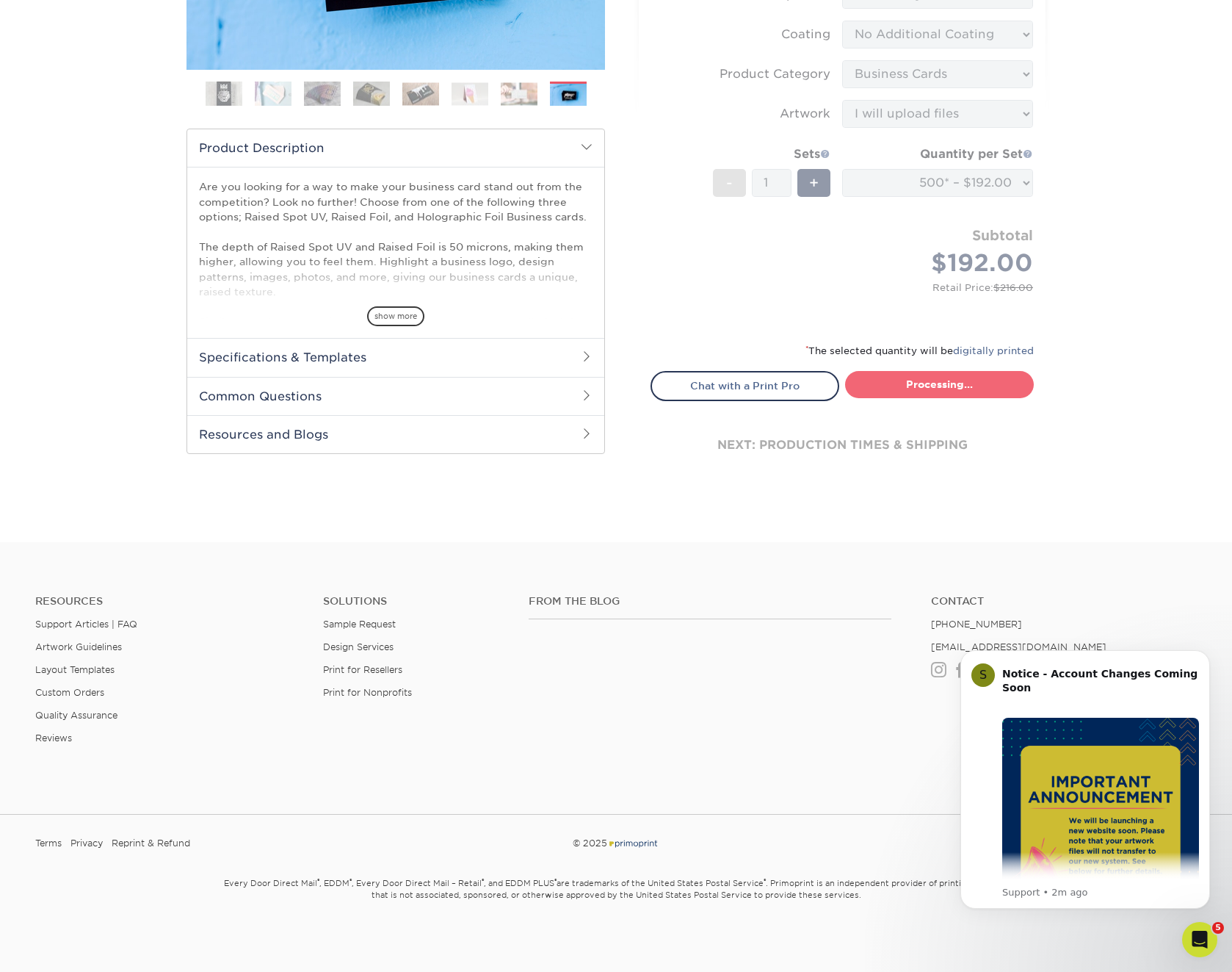
select select "028e9ad4-f42b-42cd-b8a3-fa699623ed4c"
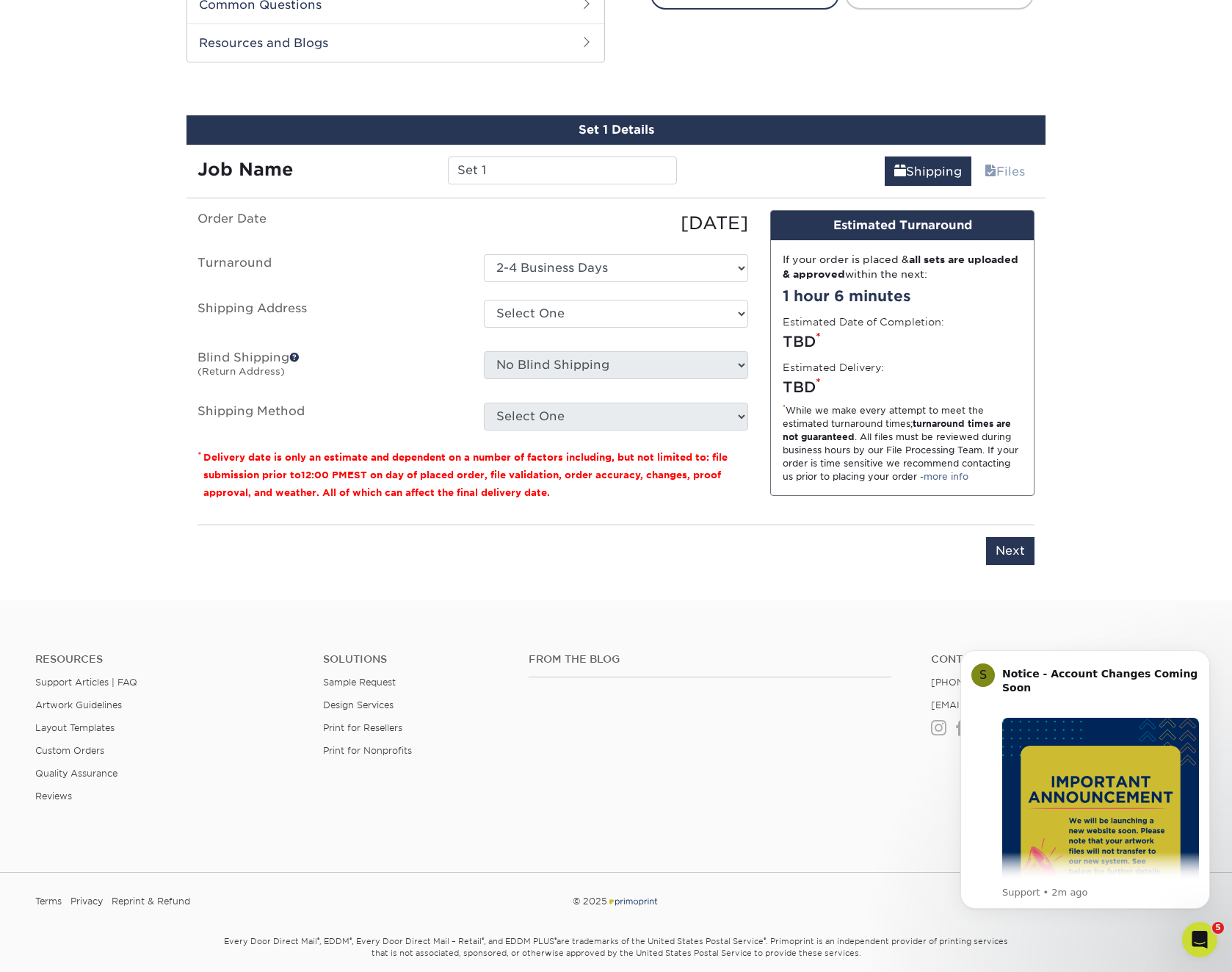
scroll to position [877, 0]
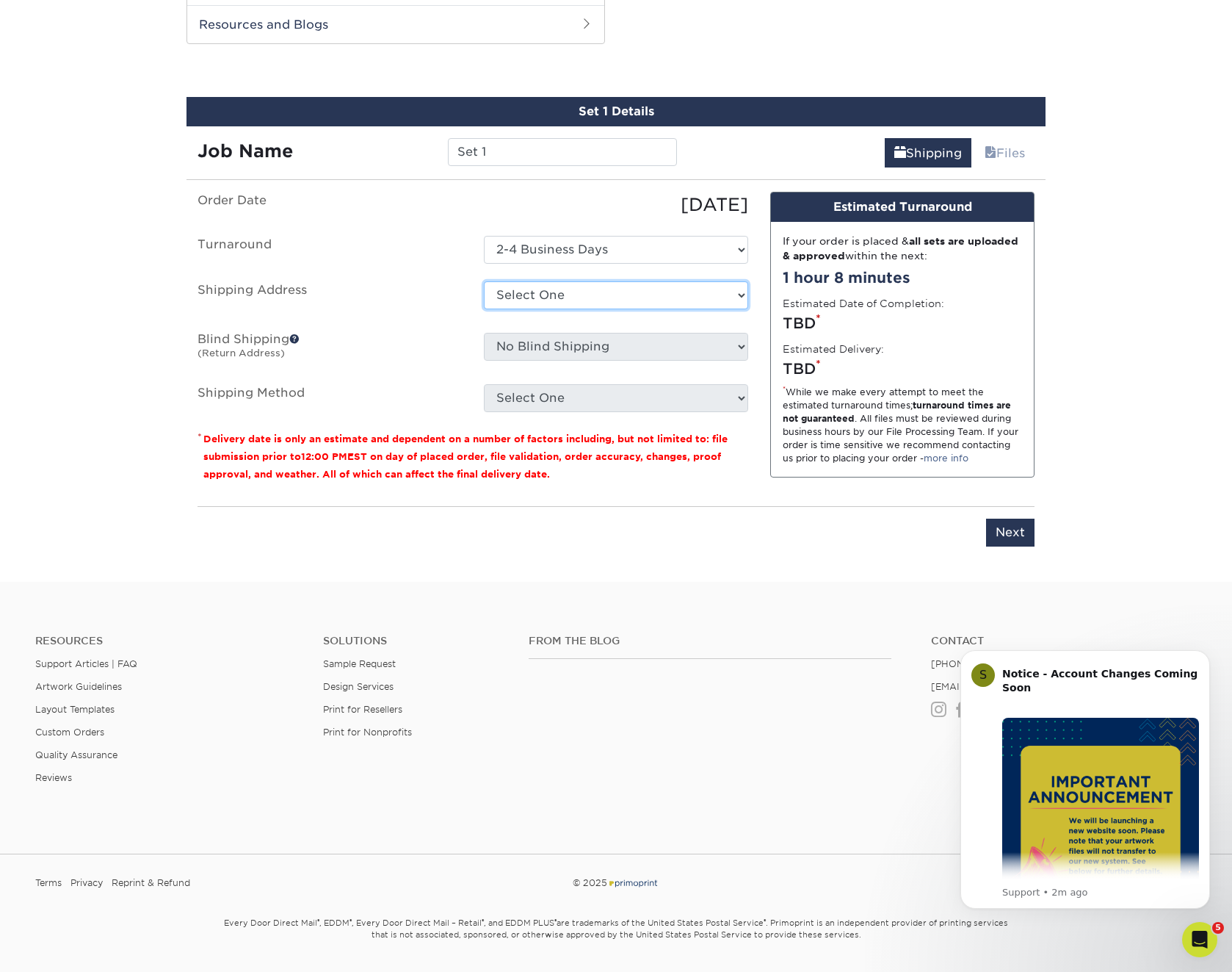
select select "134410"
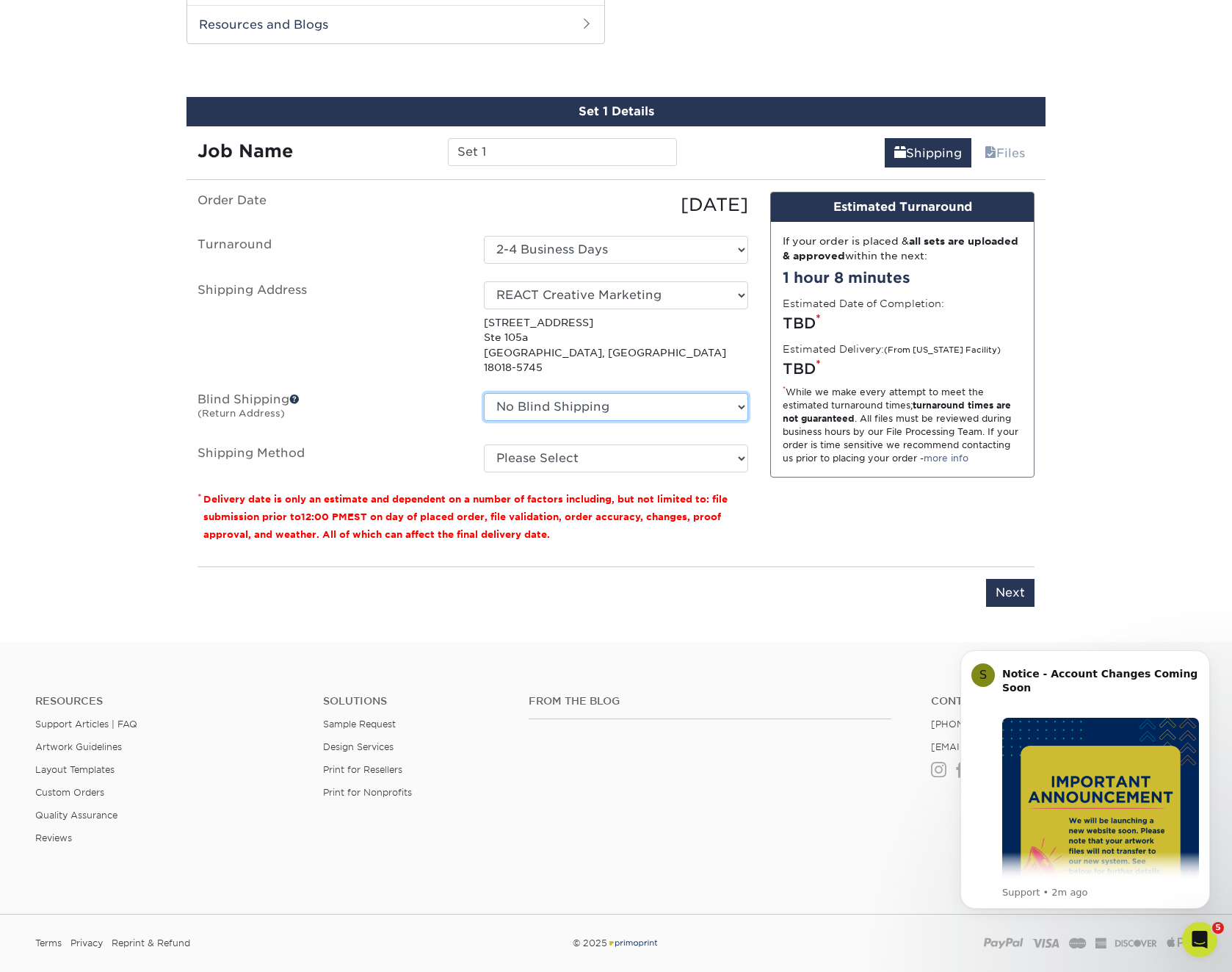
select select "134410"
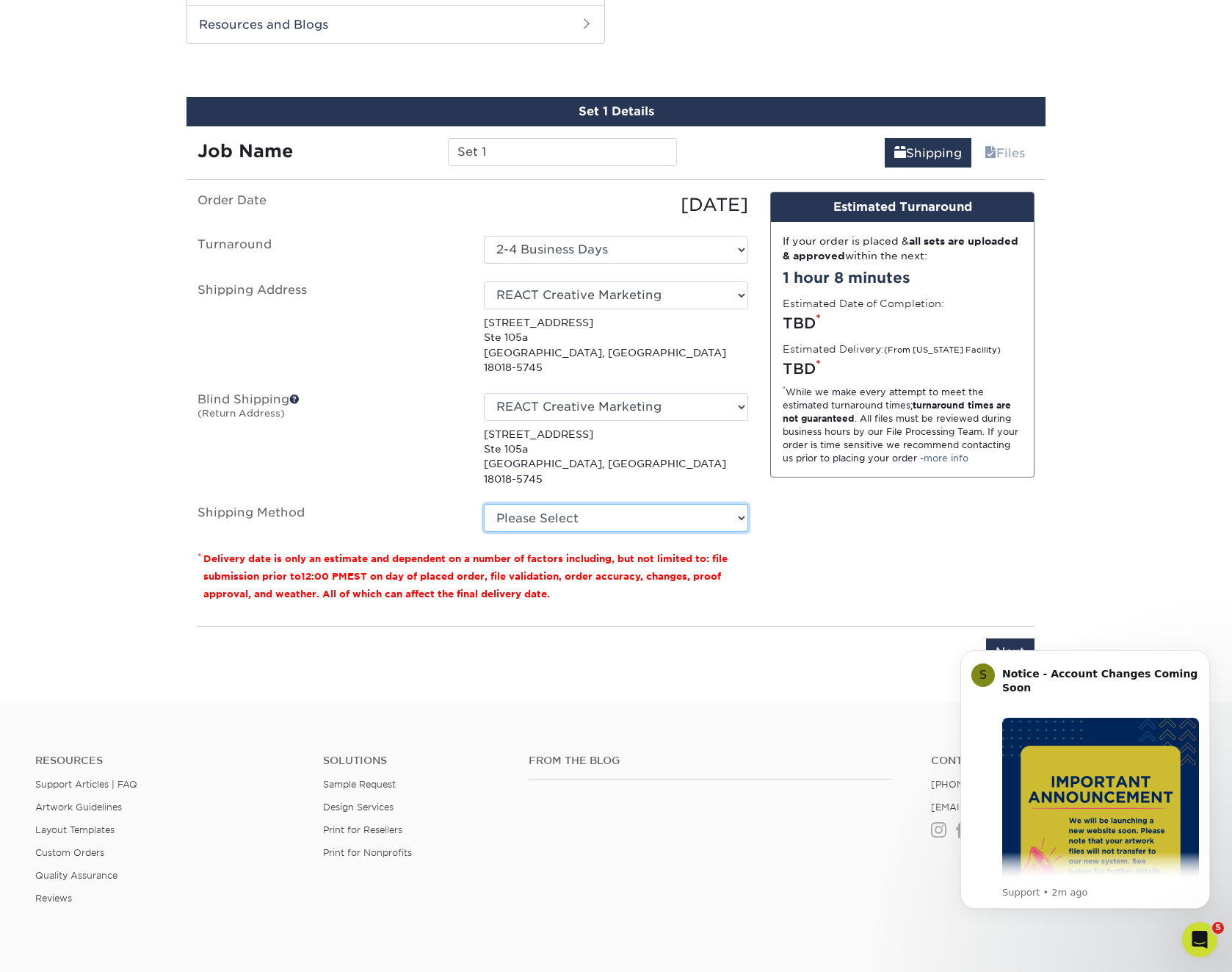
select select "03"
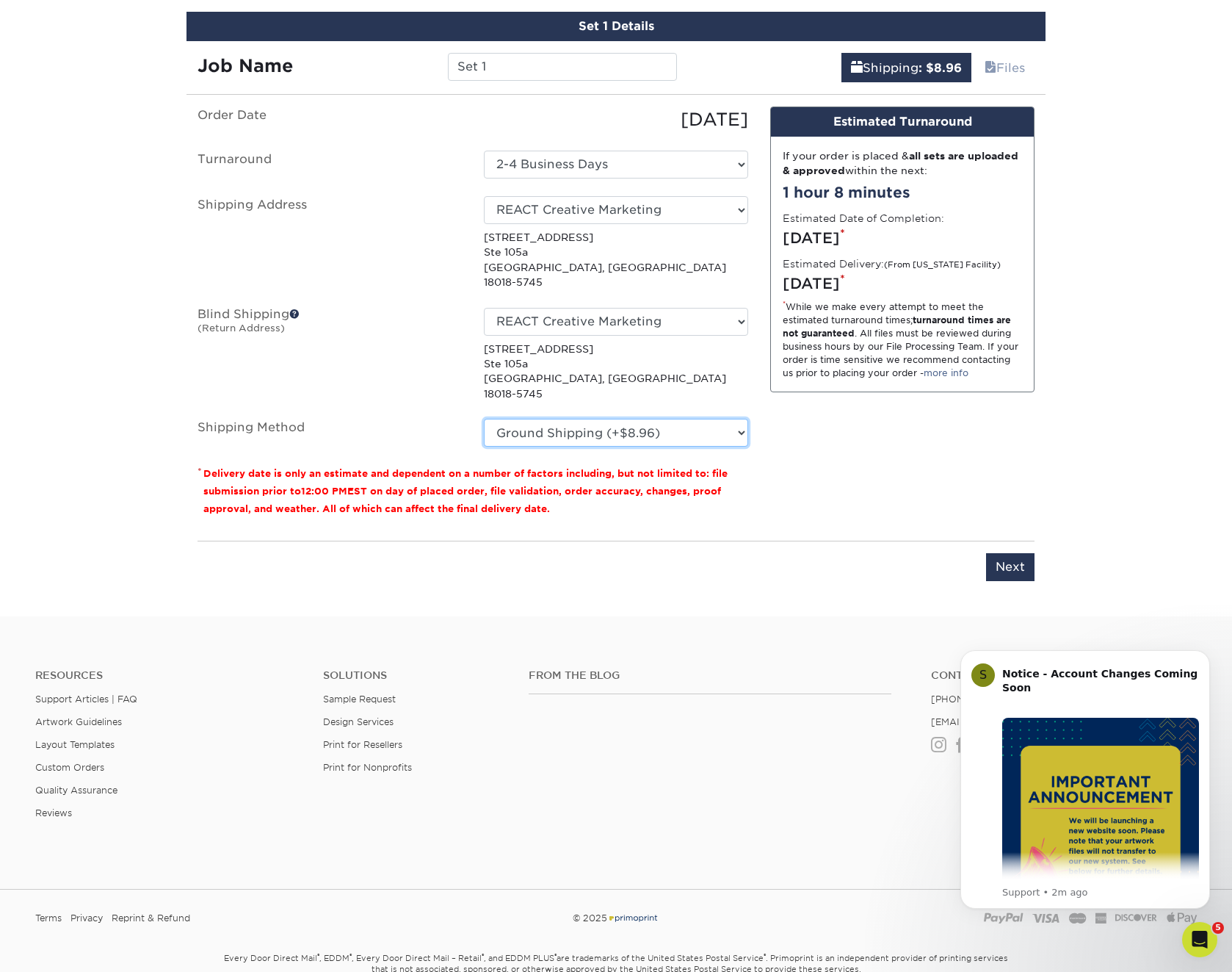
scroll to position [965, 0]
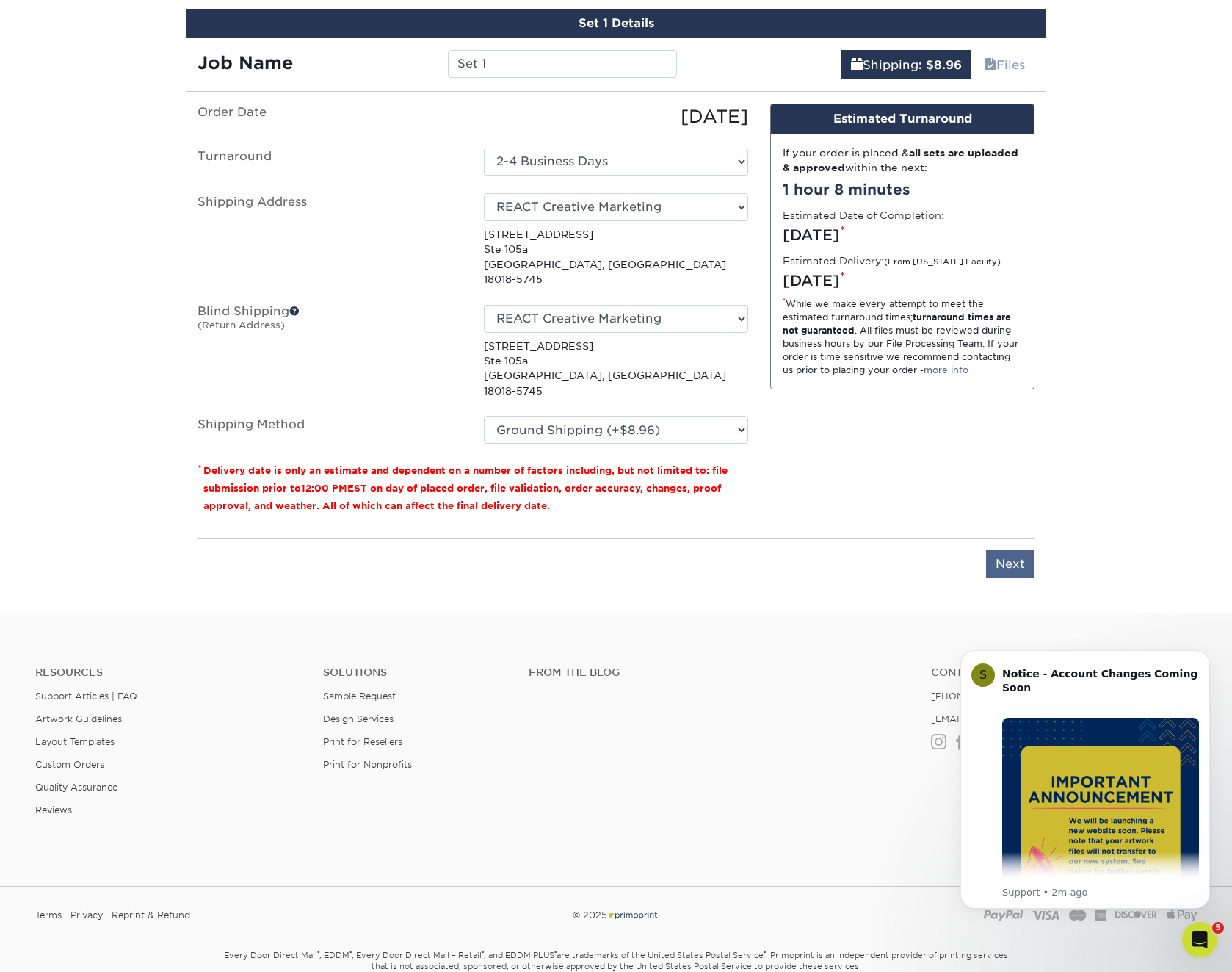
click at [1029, 550] on input "Next" at bounding box center [1010, 563] width 48 height 27
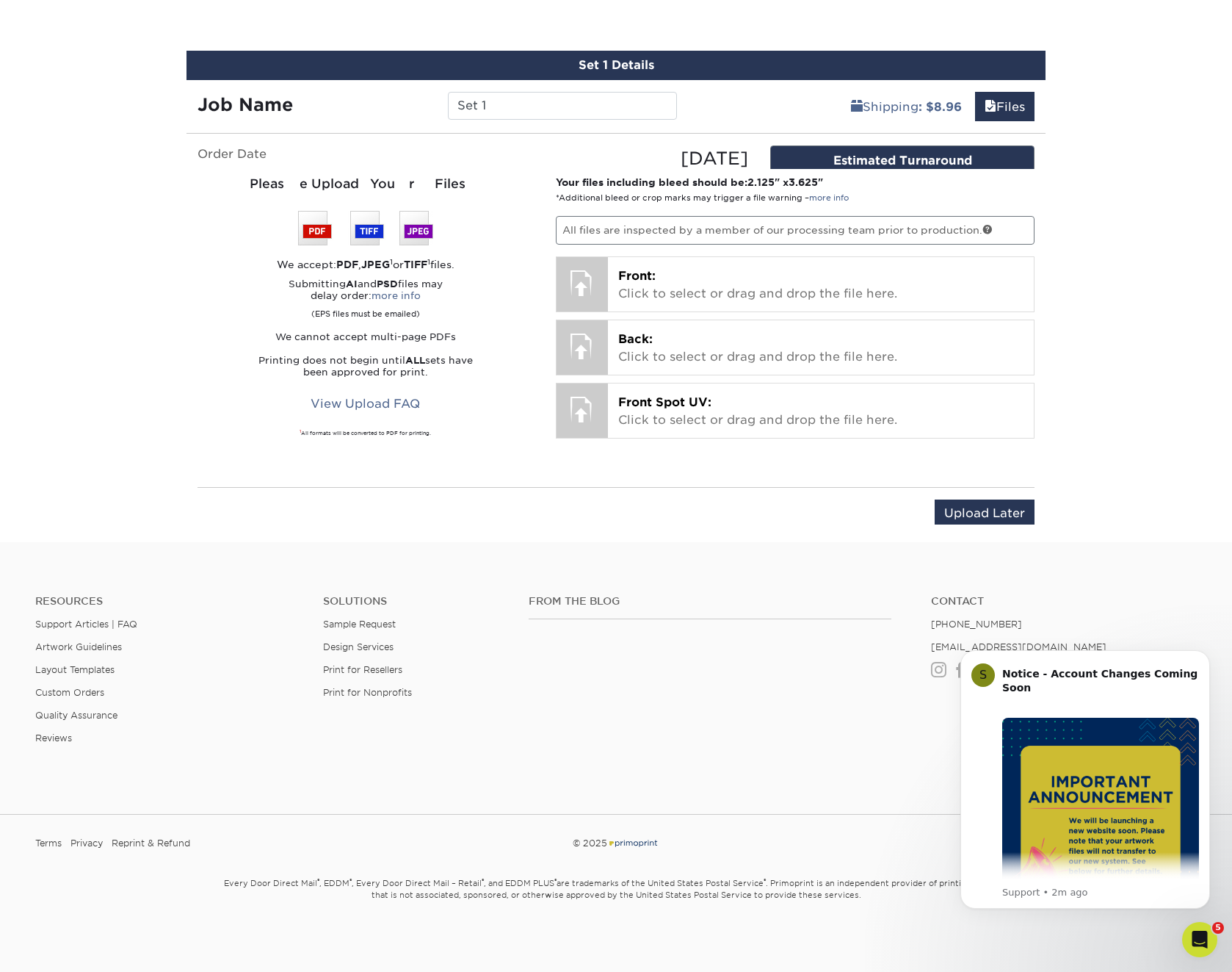
scroll to position [917, 0]
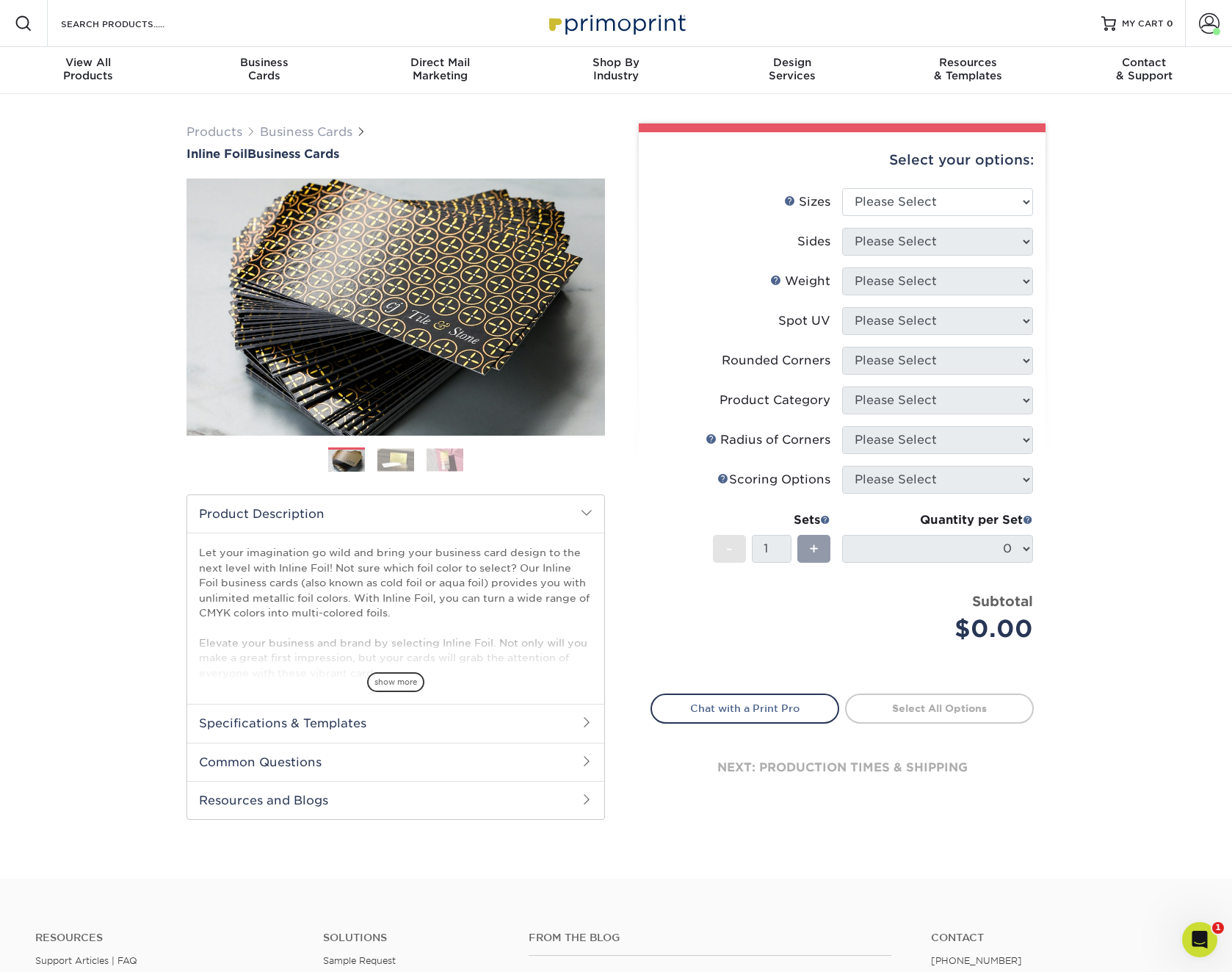
click at [392, 459] on img at bounding box center [396, 459] width 37 height 23
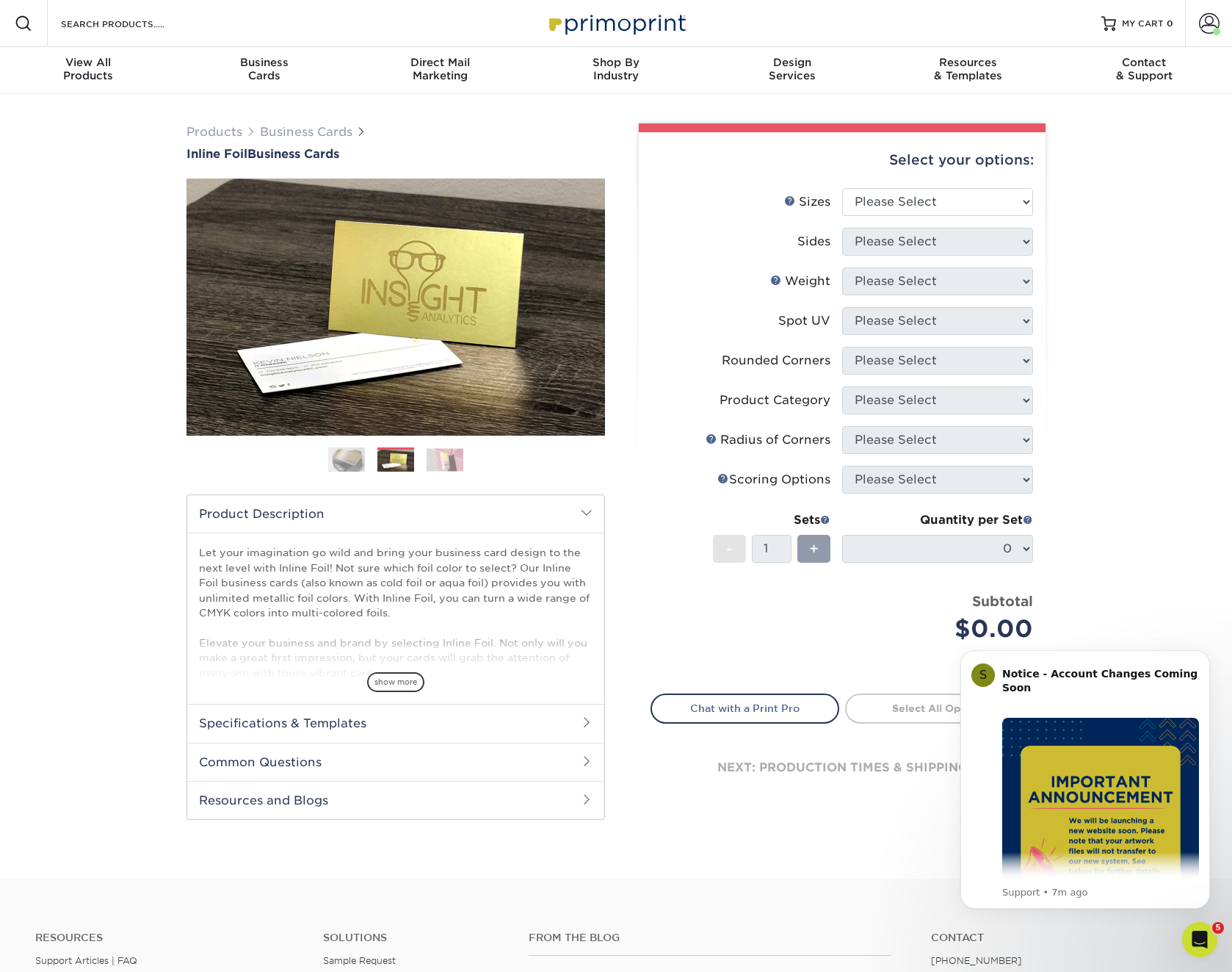
click at [450, 461] on img at bounding box center [445, 459] width 37 height 23
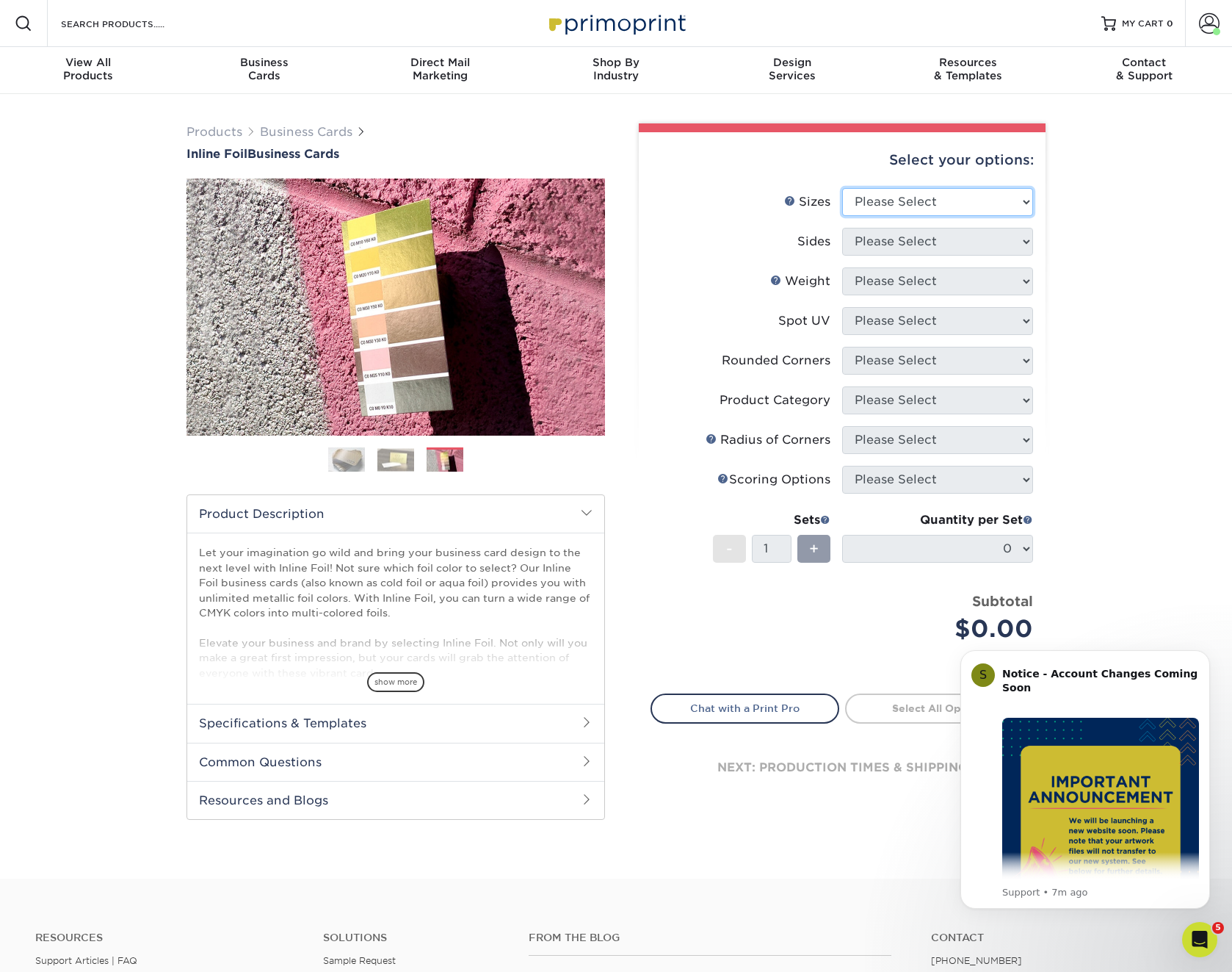
select select "2.00x3.50"
select select "34527644-b4fd-4ffb-9092-1318eefcd9d9"
select select "16PT"
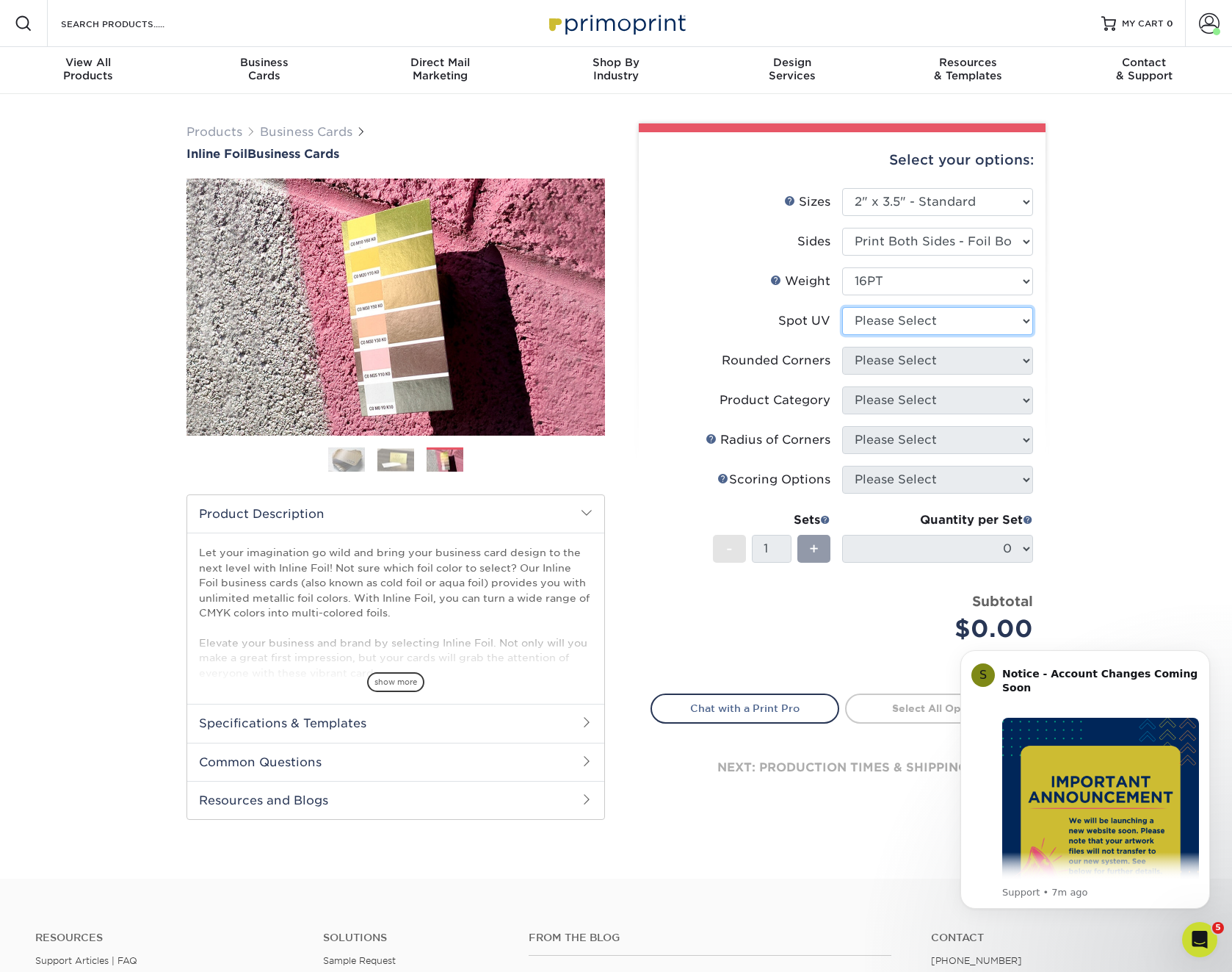
select select "3"
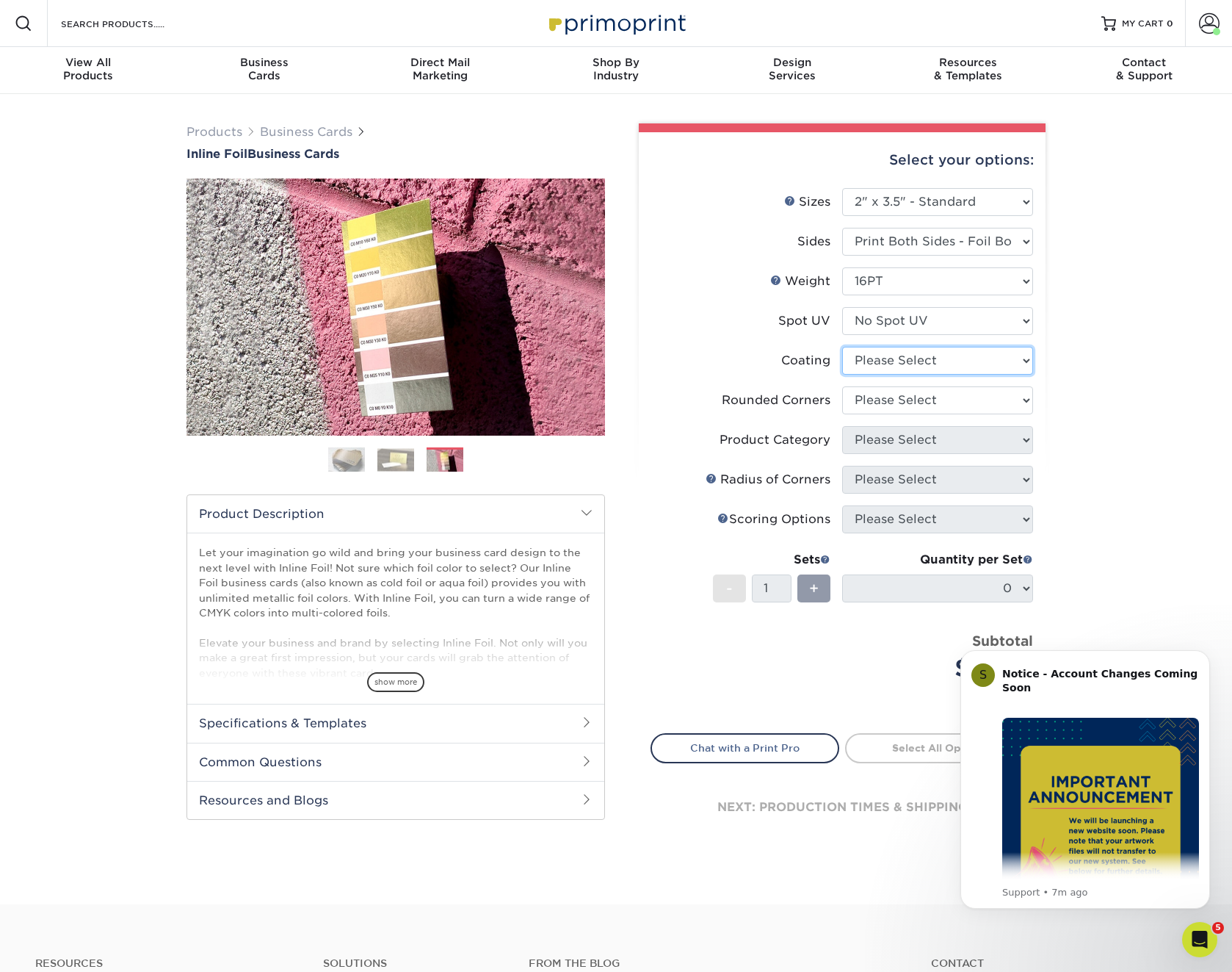
select select "ae367451-b2b8-45df-a344-0f05b6a12993"
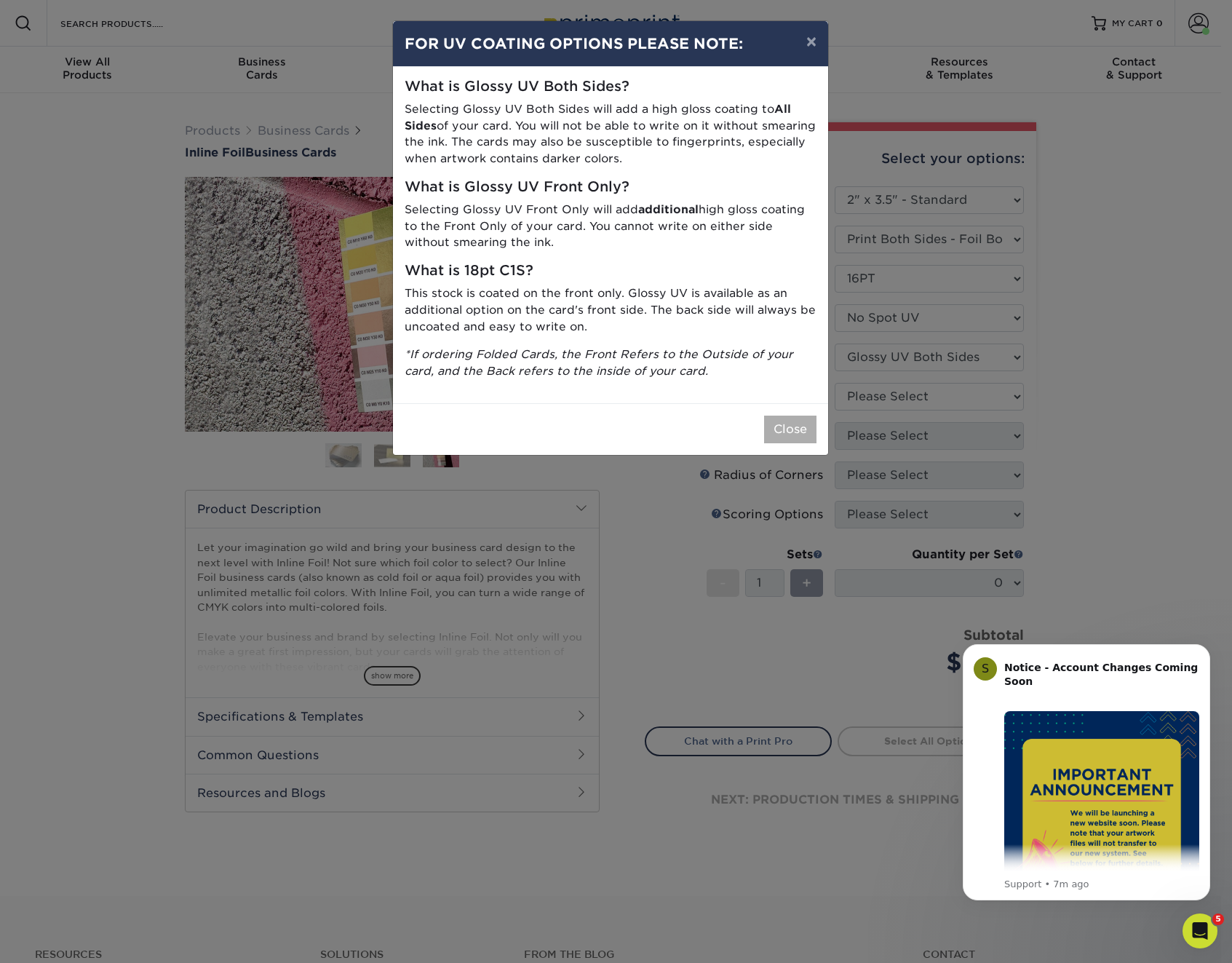
click at [803, 416] on button "Close" at bounding box center [790, 429] width 53 height 27
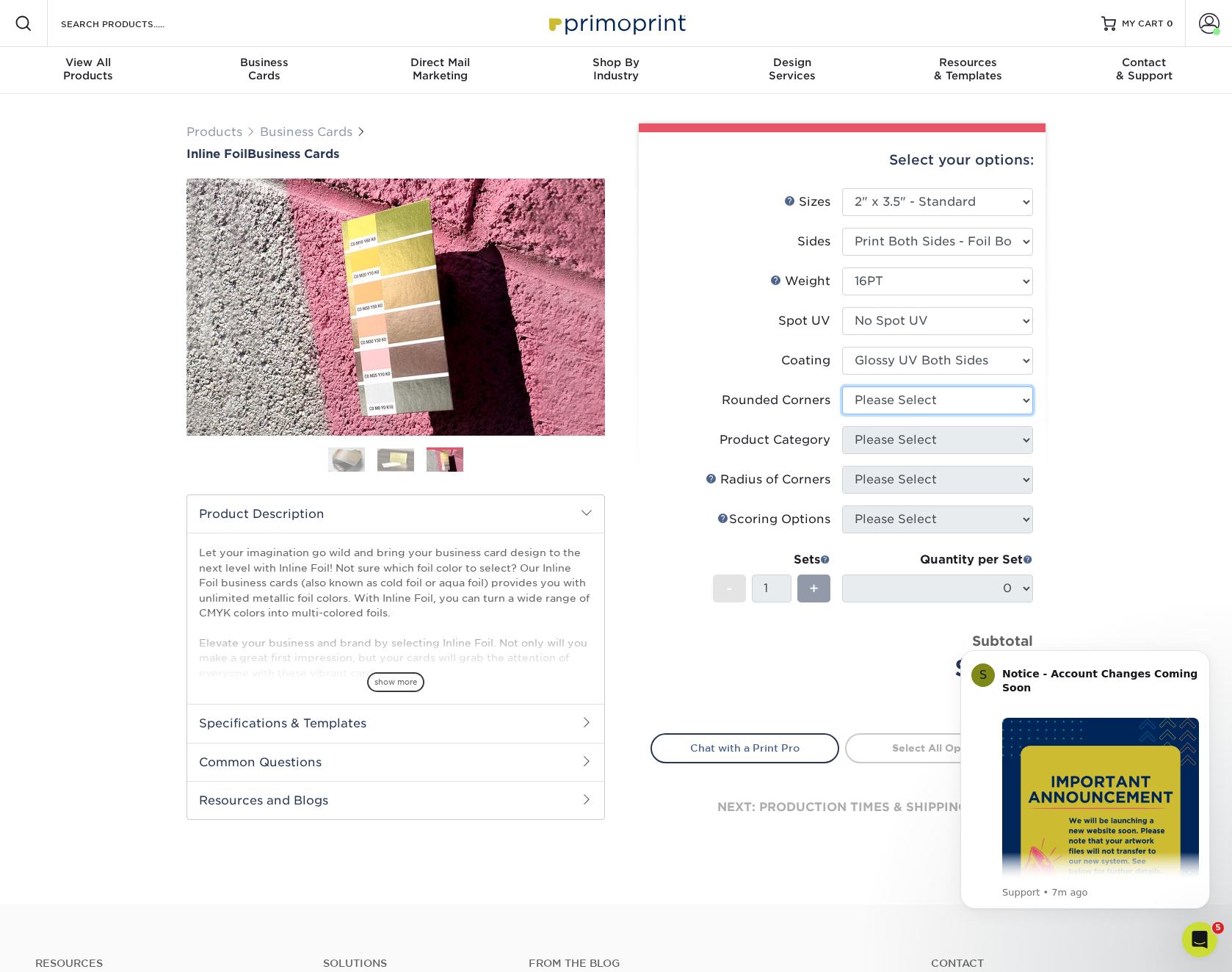
select select "0"
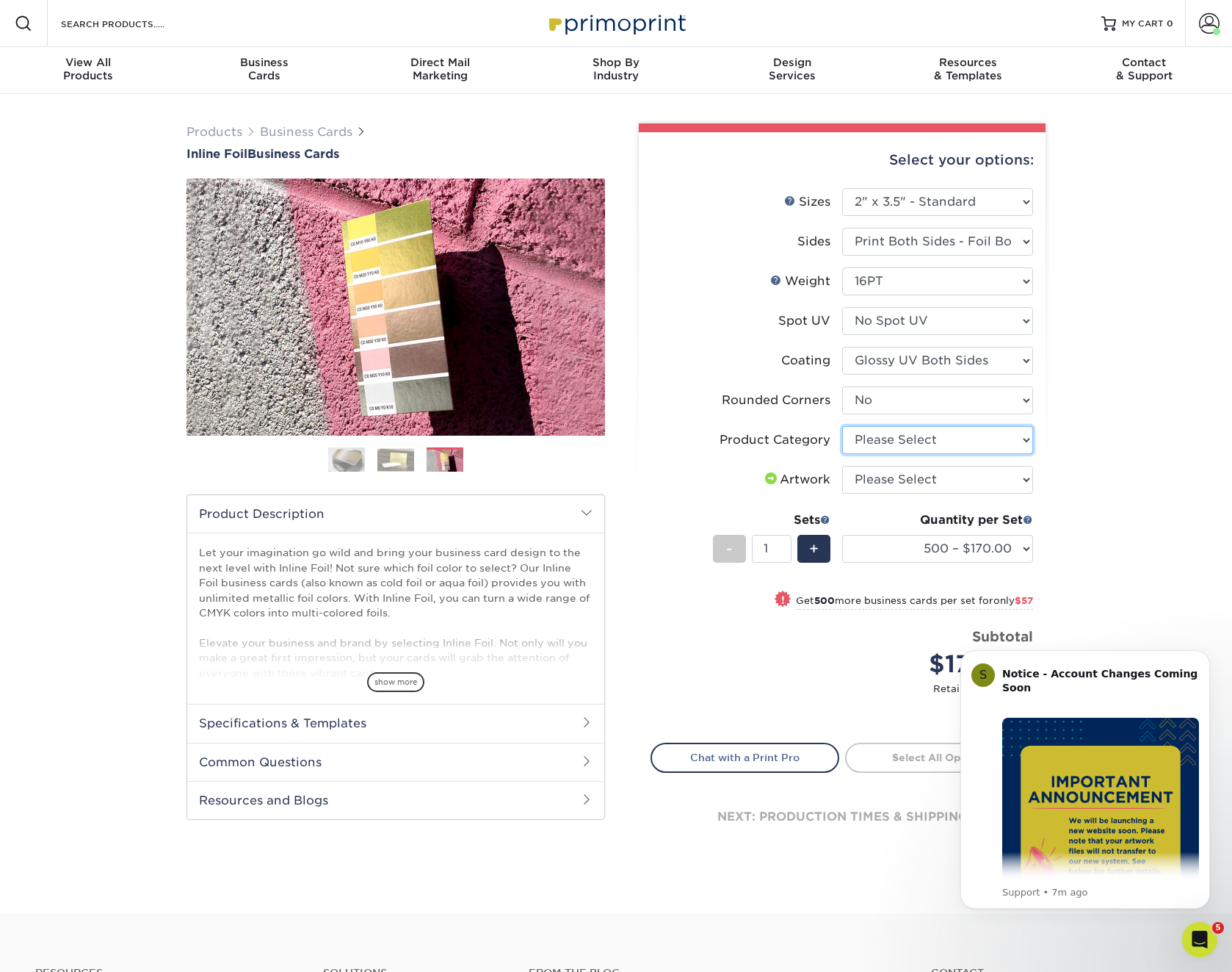
select select "3b5148f1-0588-4f88-a218-97bcfdce65c1"
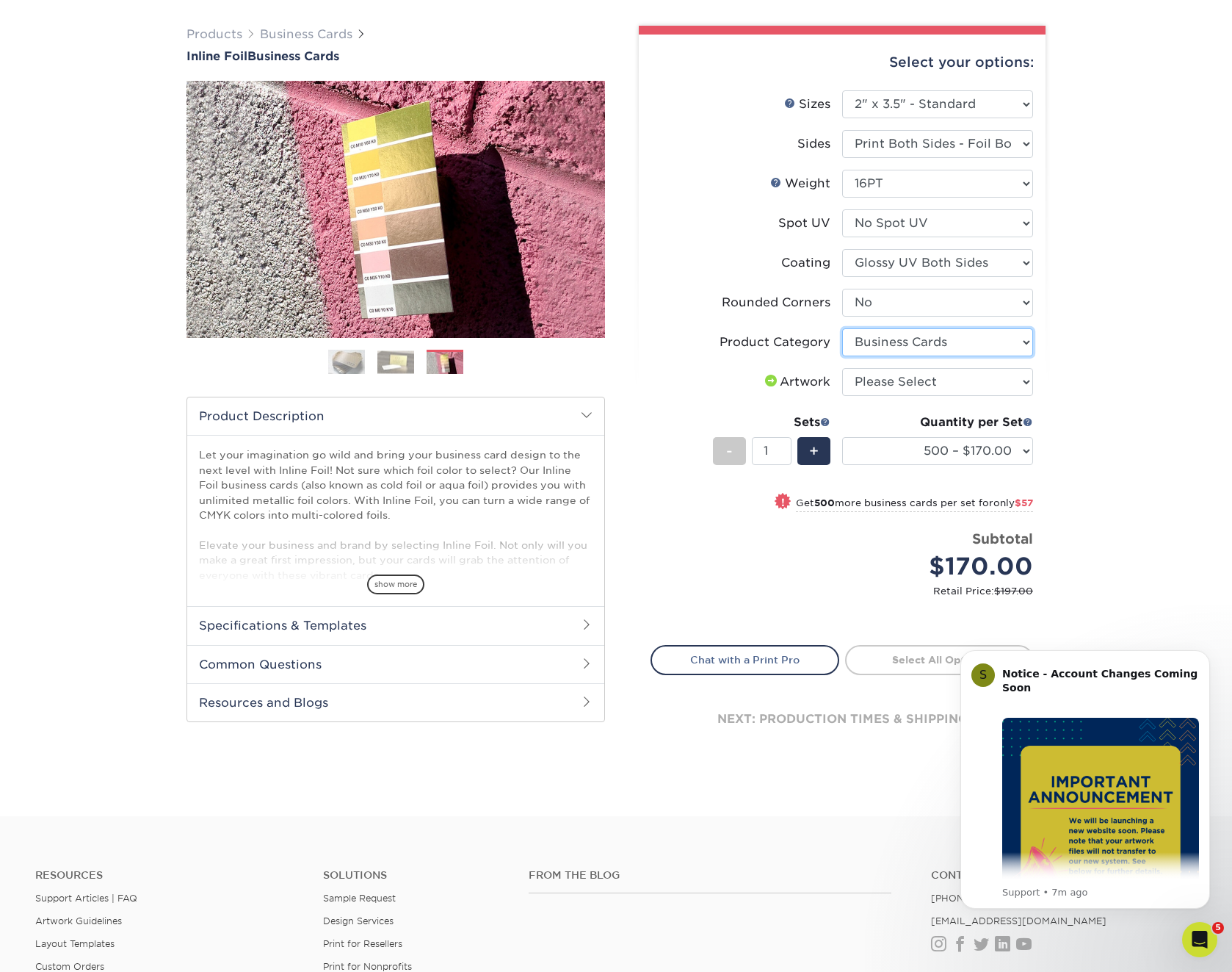
scroll to position [95, 0]
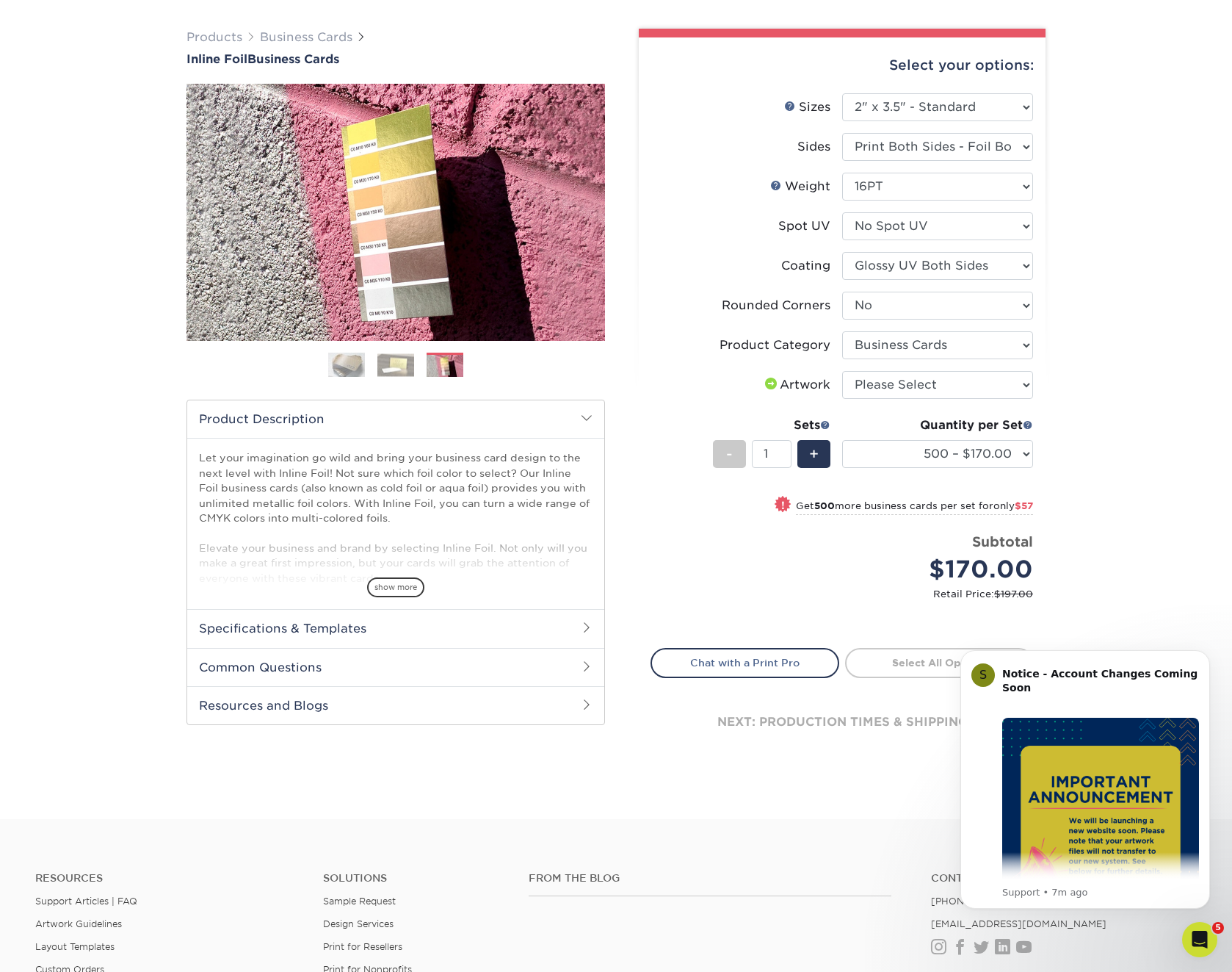
click at [403, 362] on img at bounding box center [396, 364] width 37 height 23
